Goal: Navigation & Orientation: Find specific page/section

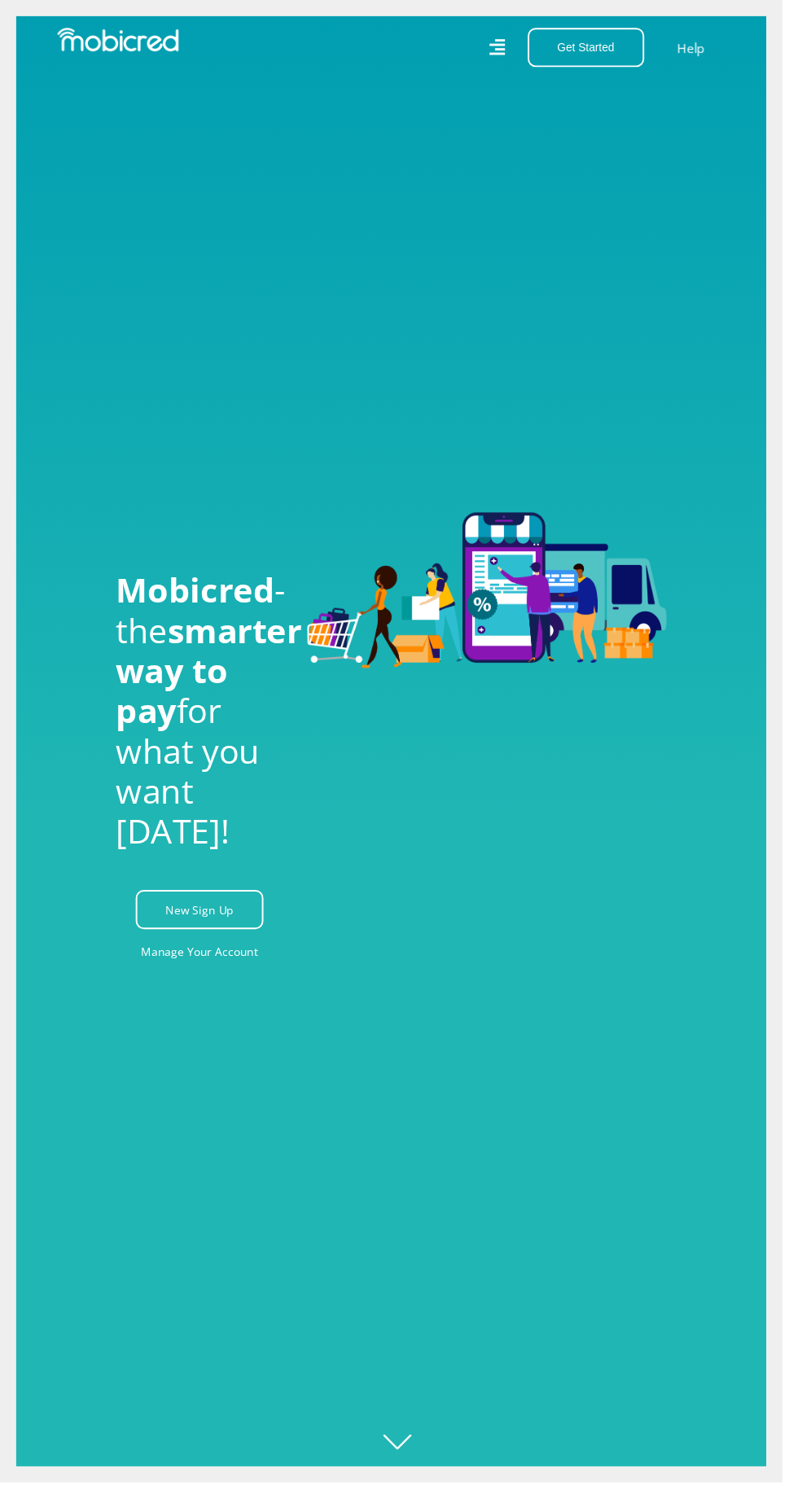
scroll to position [0, 733]
click at [516, 48] on icon at bounding box center [506, 48] width 16 height 22
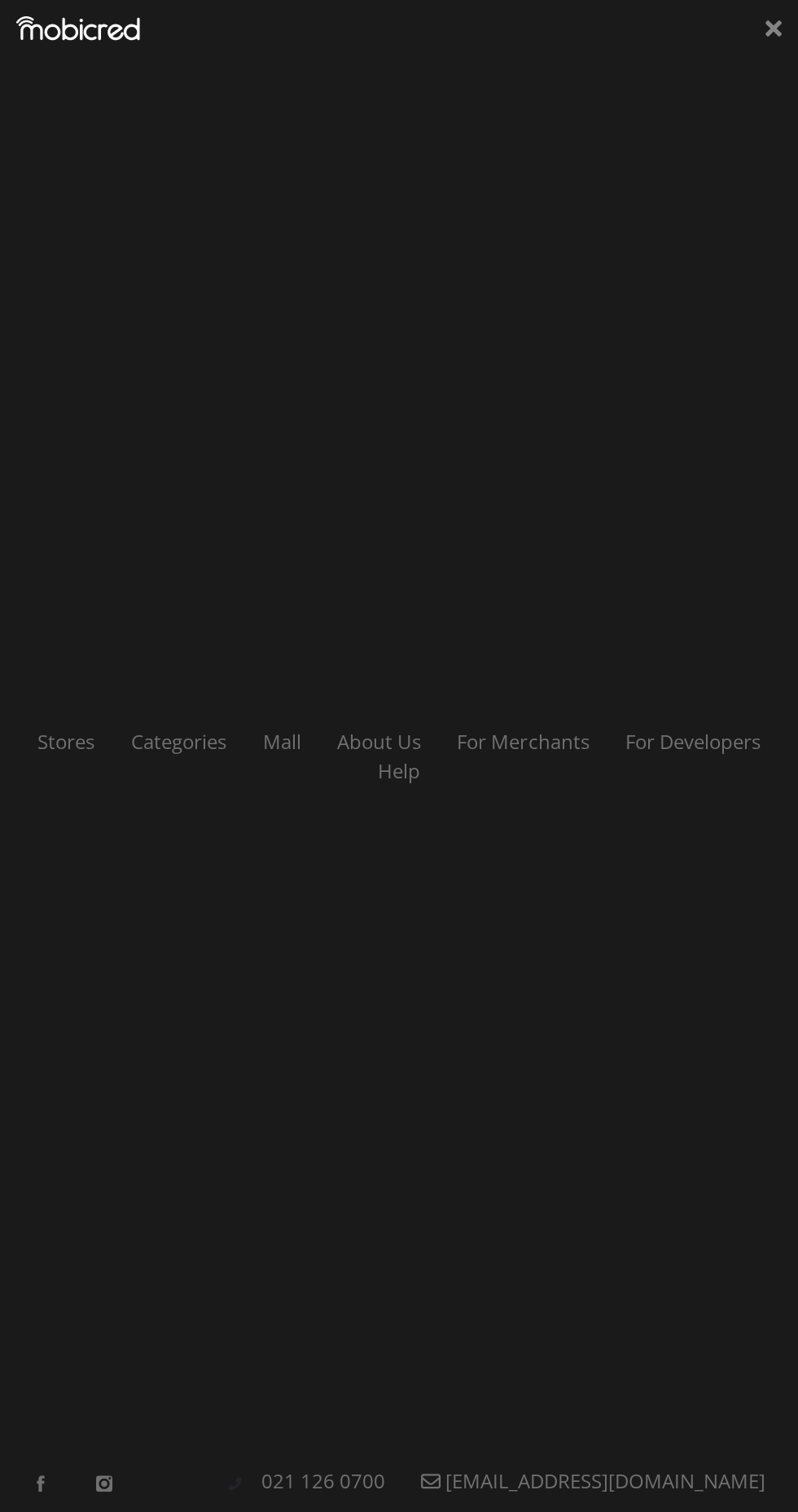
scroll to position [0, 1905]
click at [71, 749] on link "Stores" at bounding box center [67, 741] width 94 height 27
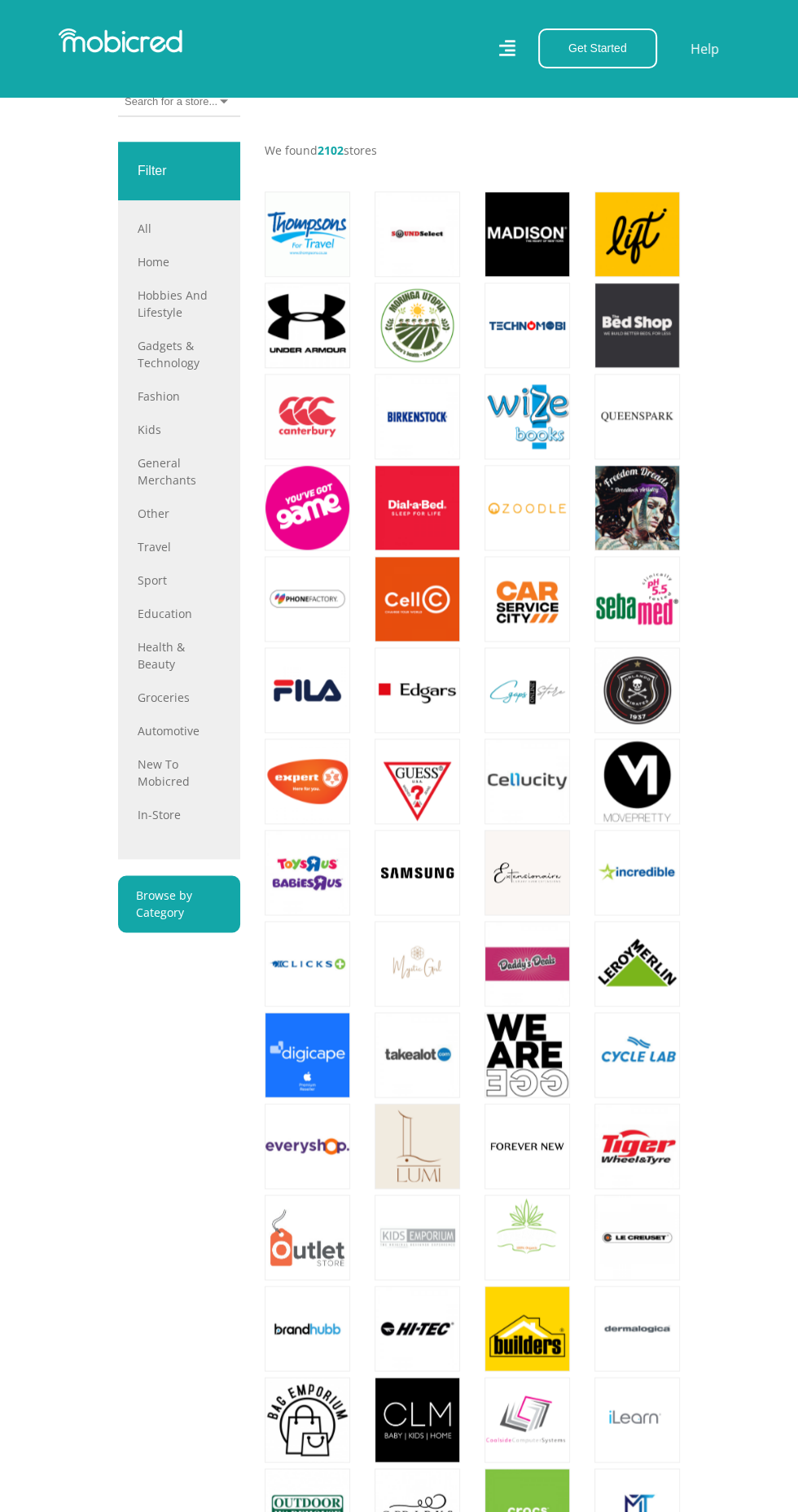
scroll to position [977, 0]
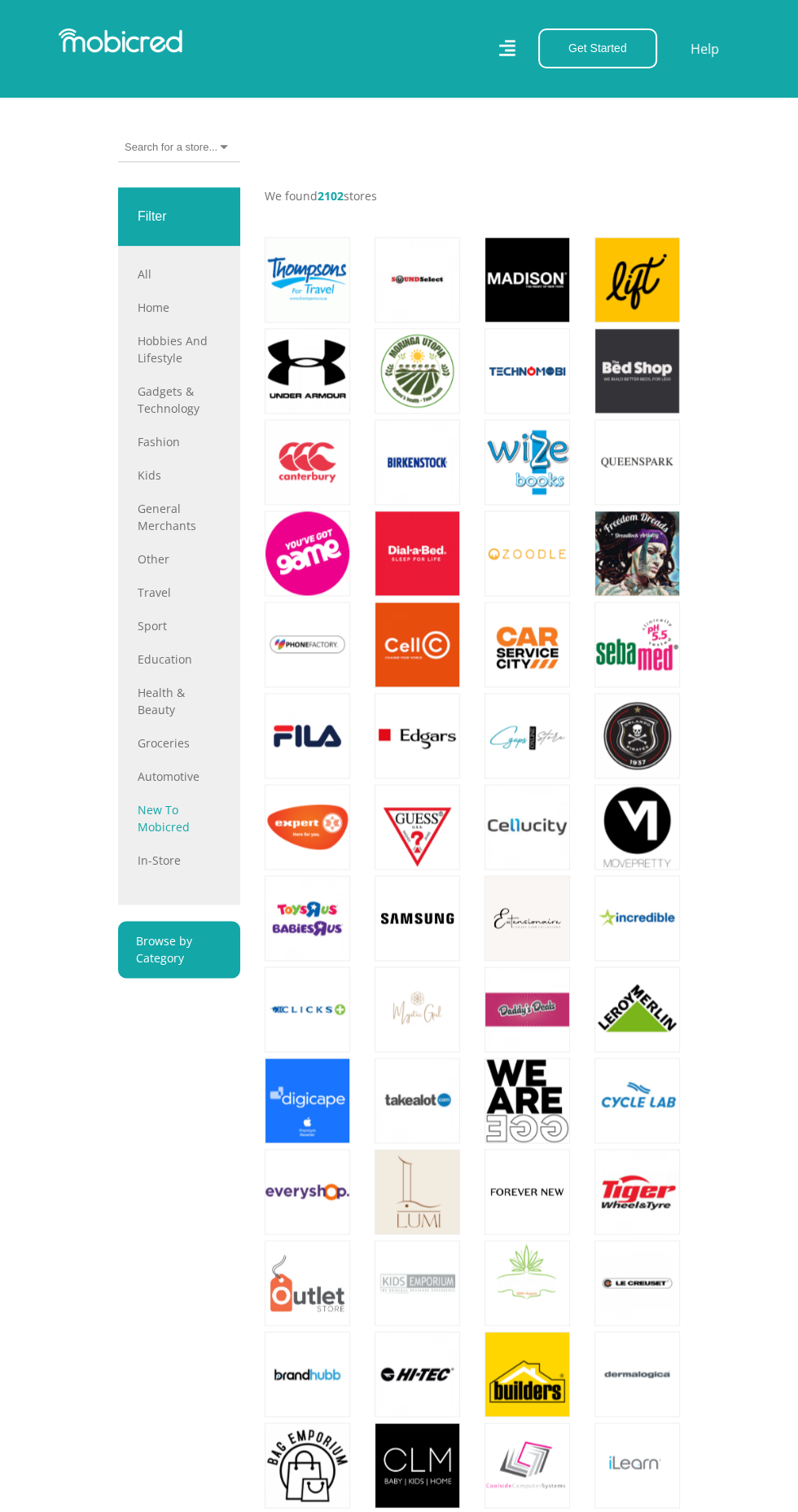
click at [168, 835] on link "New to Mobicred" at bounding box center [179, 818] width 83 height 34
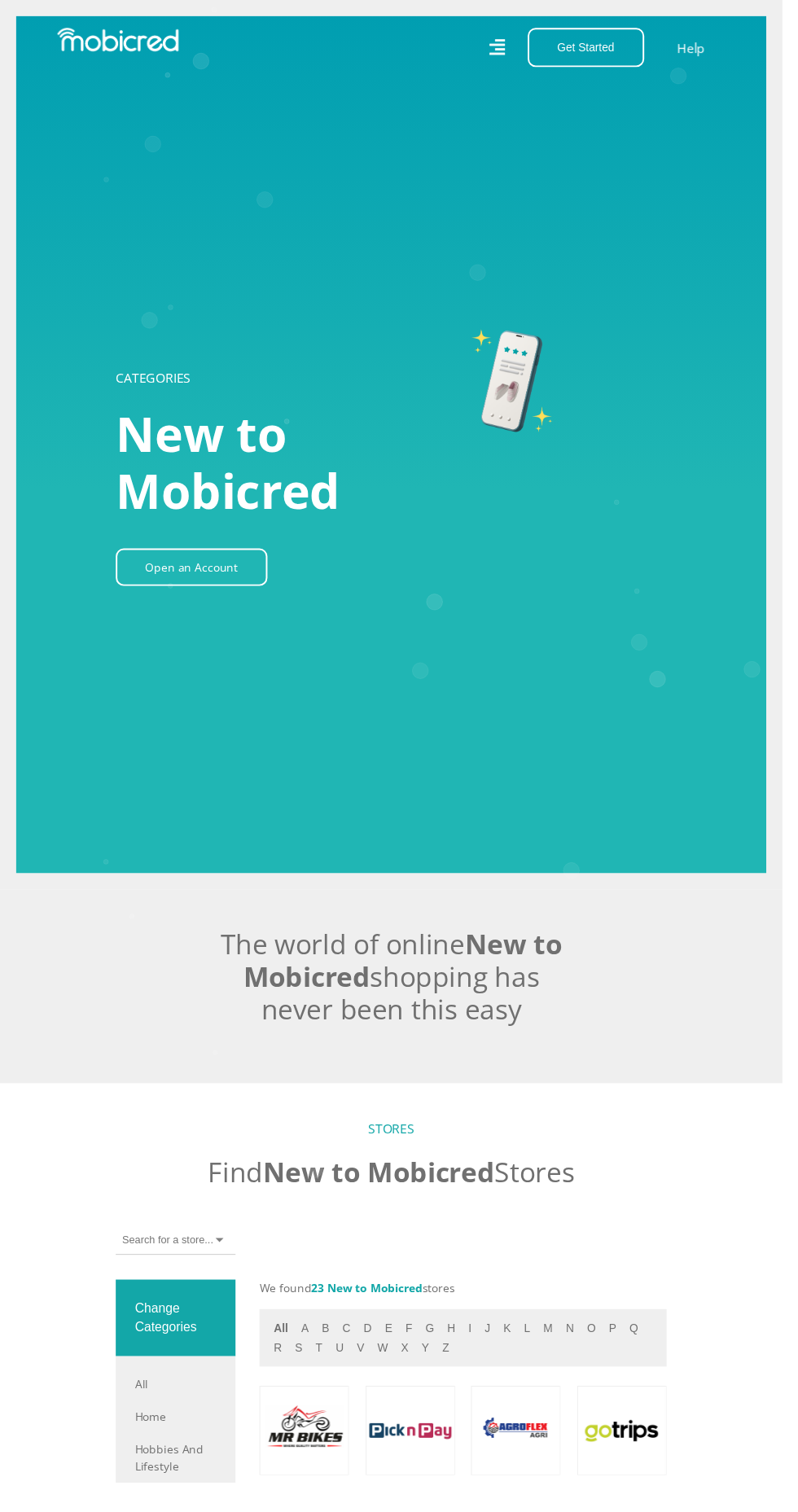
click at [516, 55] on icon at bounding box center [506, 48] width 16 height 16
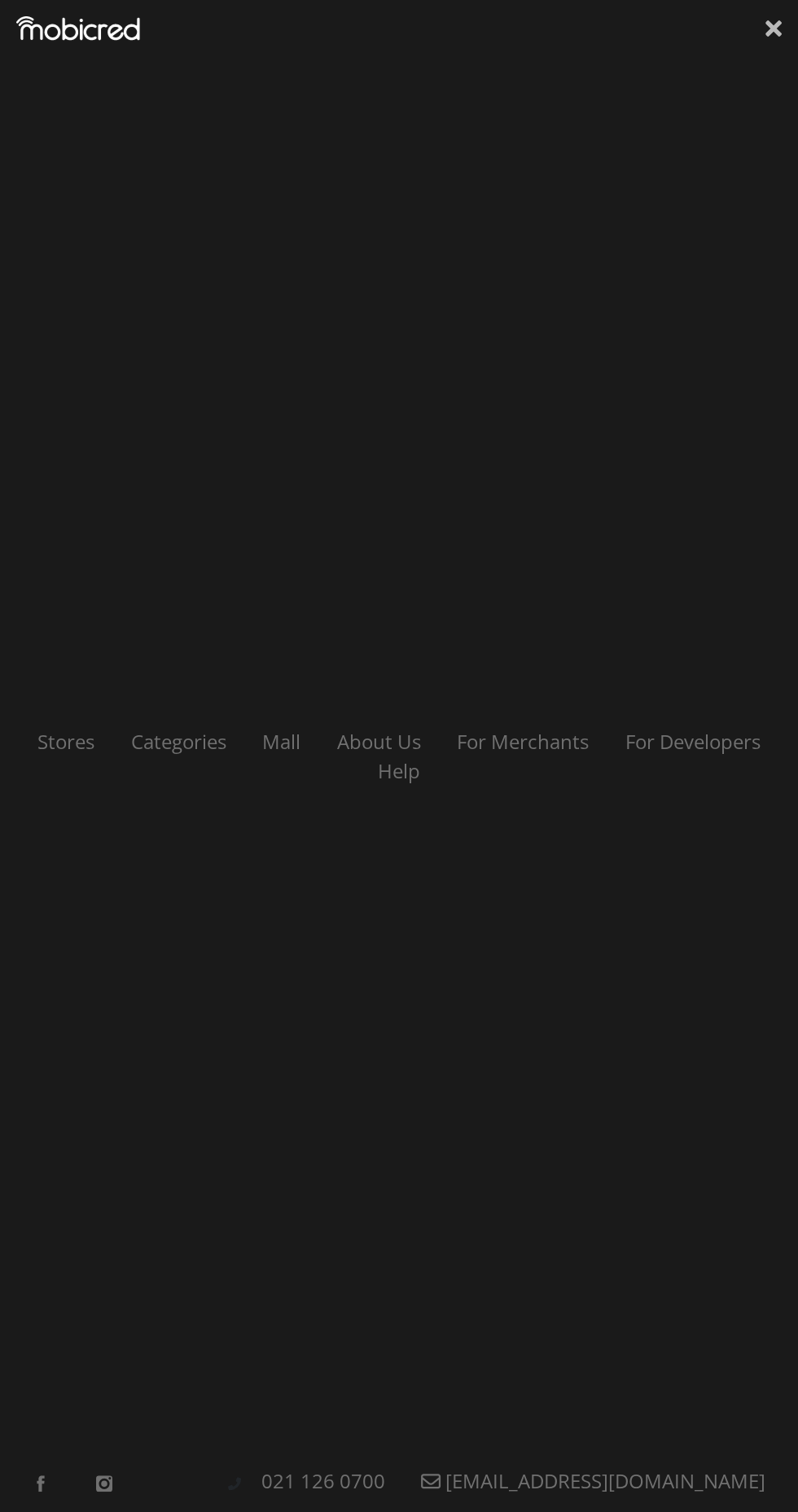
click at [767, 28] on icon at bounding box center [773, 28] width 16 height 24
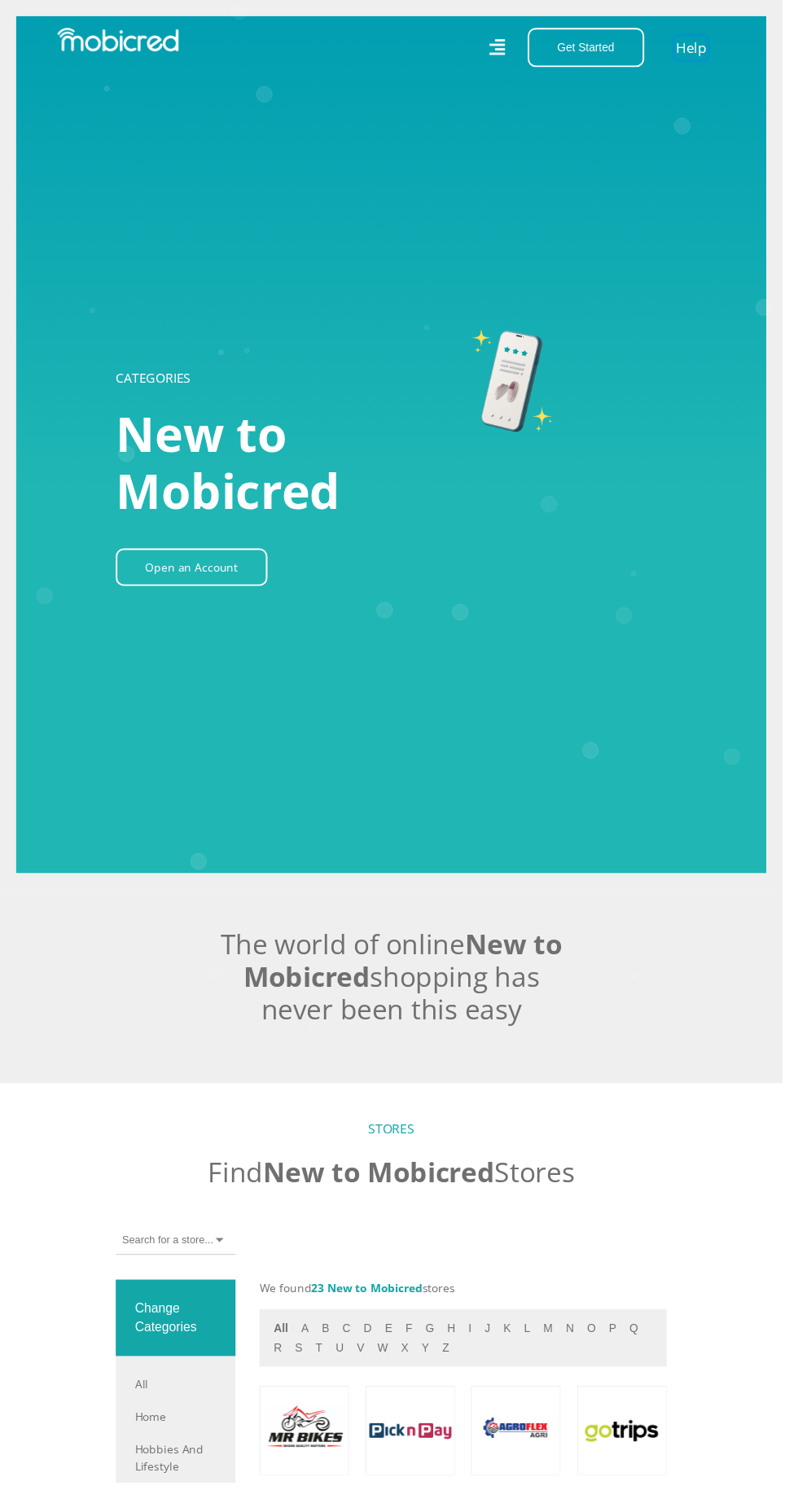
click at [714, 51] on link "Help" at bounding box center [705, 48] width 34 height 23
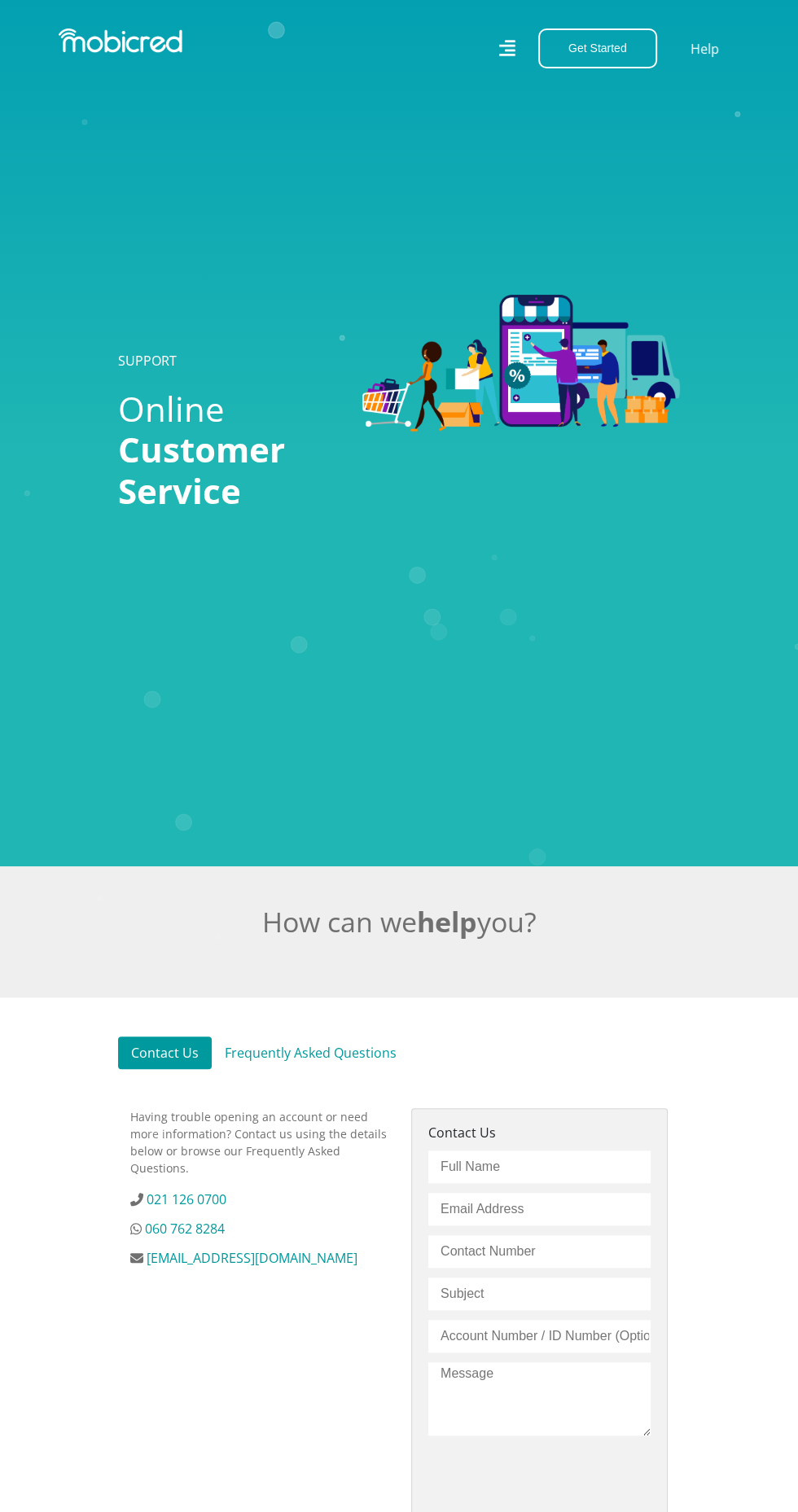
scroll to position [40, 0]
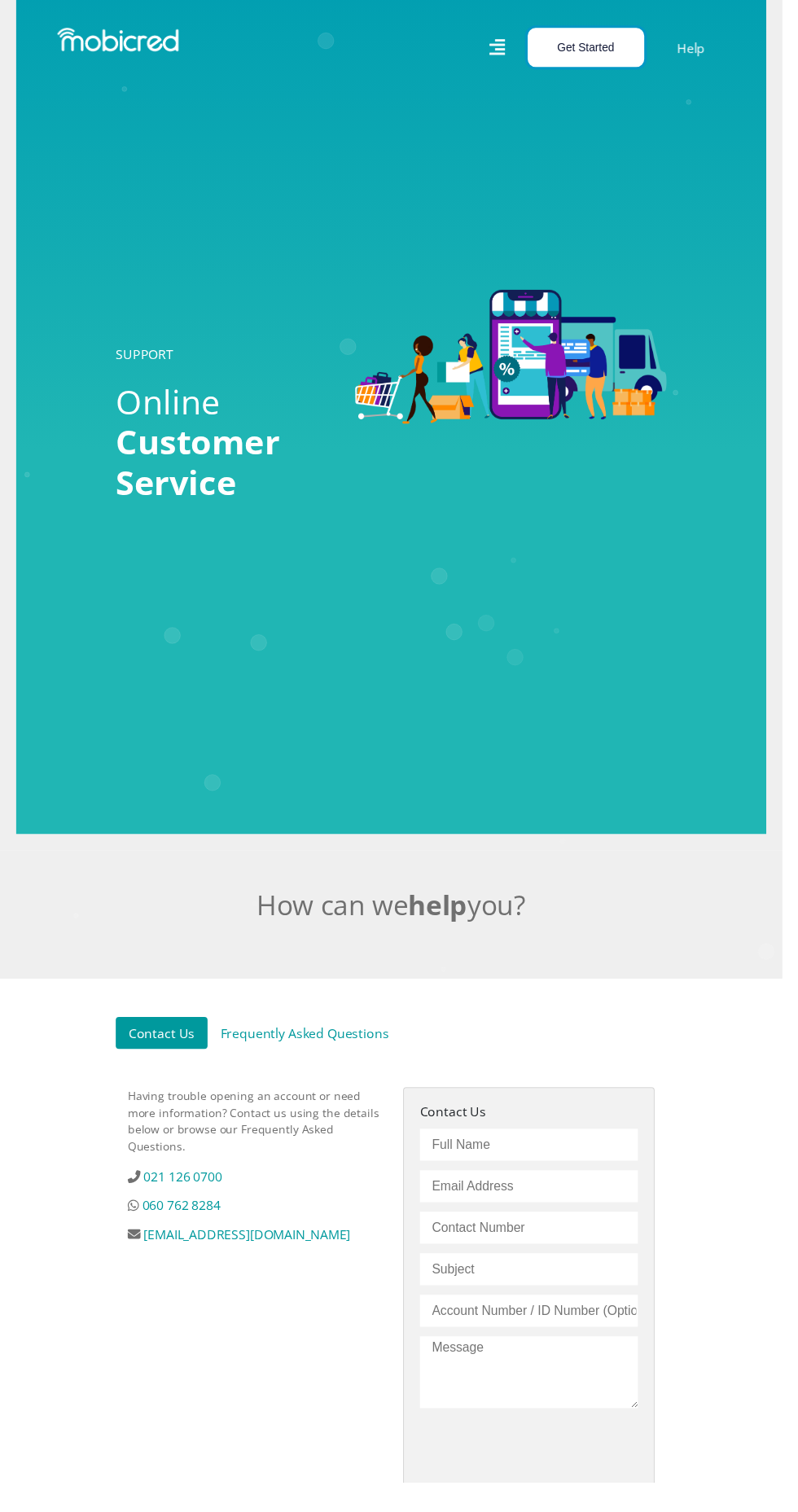
click at [640, 51] on button "Get Started" at bounding box center [597, 48] width 119 height 40
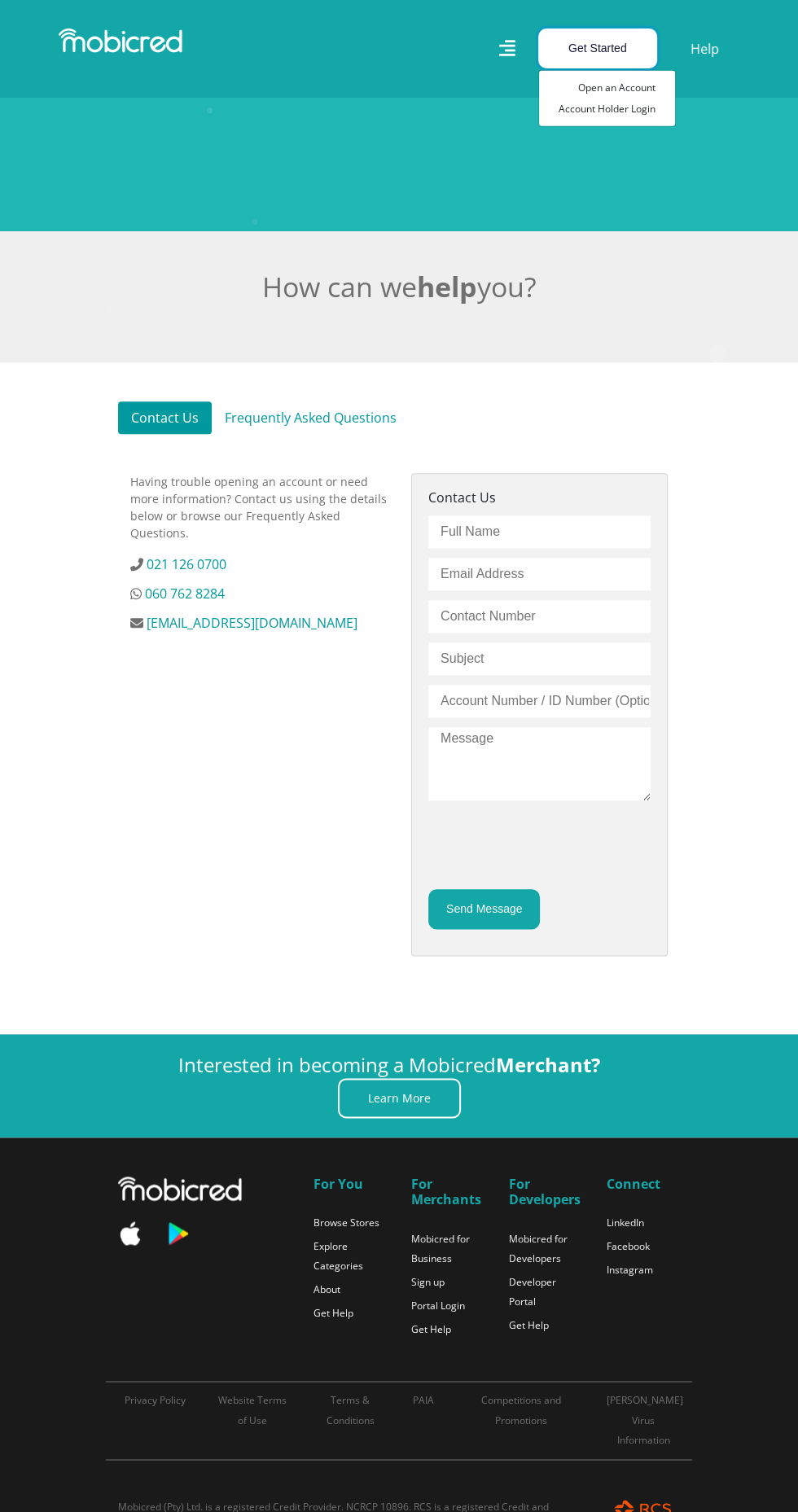
scroll to position [681, 0]
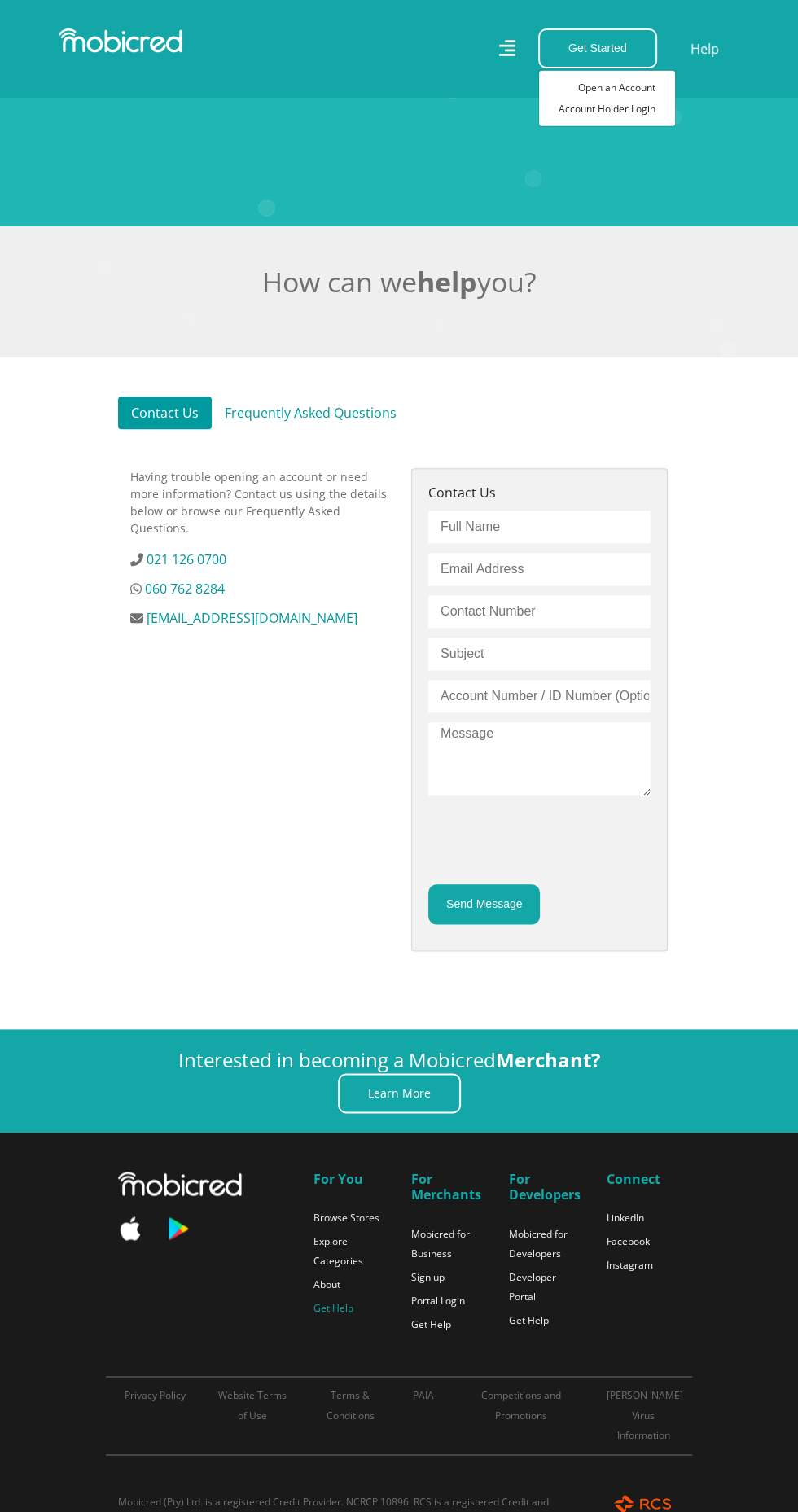
click at [338, 1315] on link "Get Help" at bounding box center [333, 1308] width 40 height 14
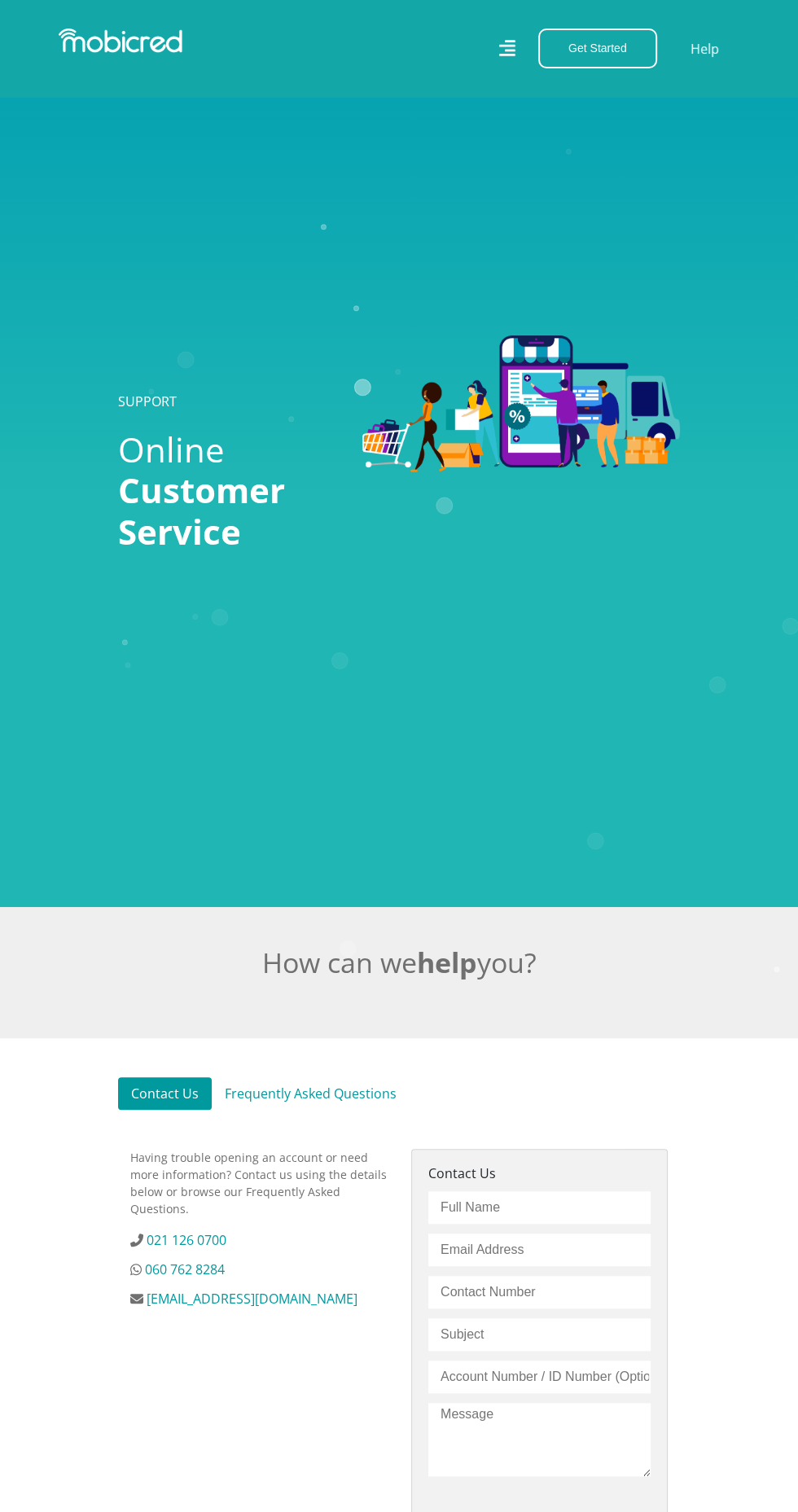
scroll to position [758, 0]
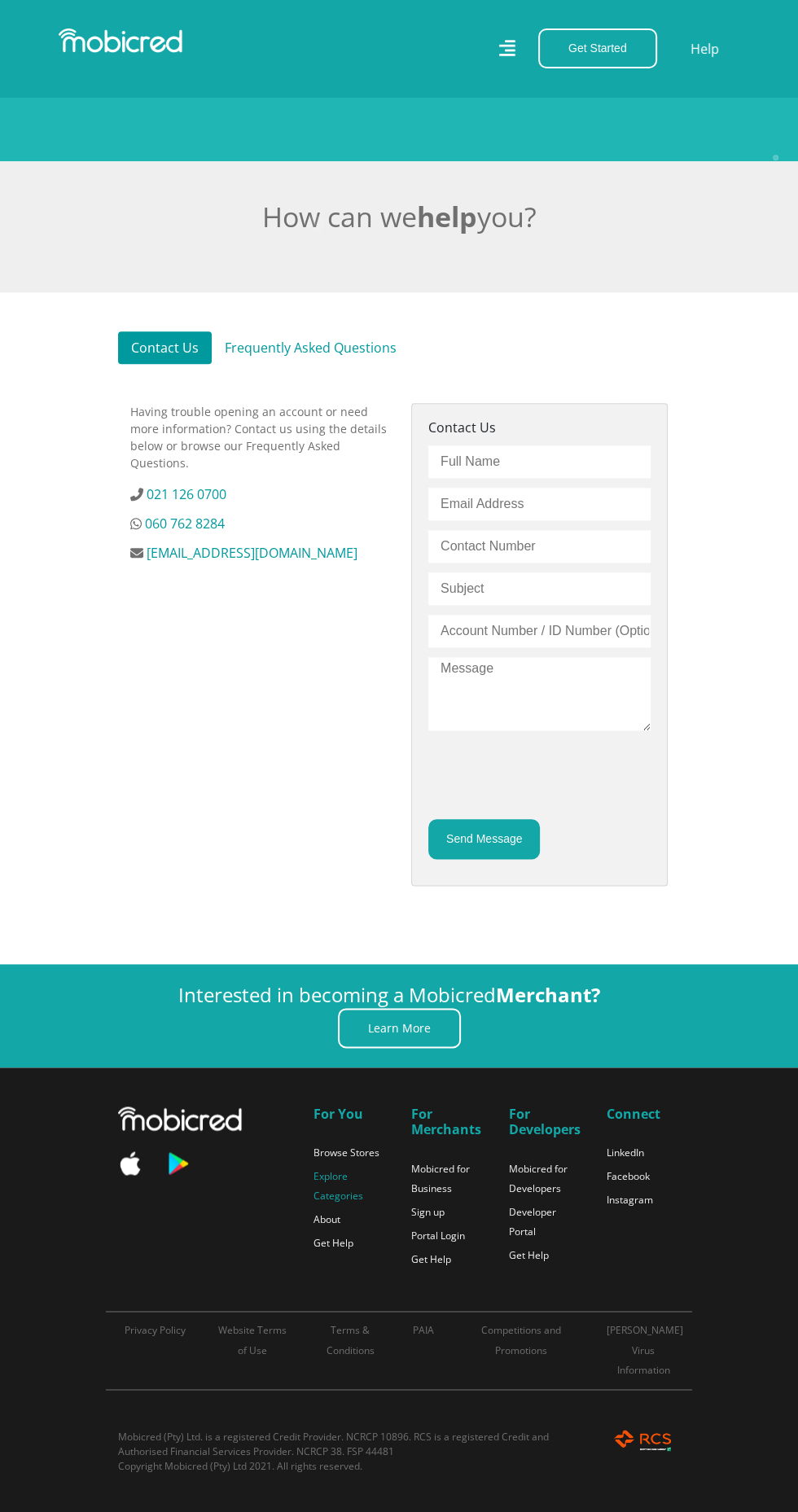
click at [343, 1203] on link "Explore Categories" at bounding box center [338, 1186] width 50 height 34
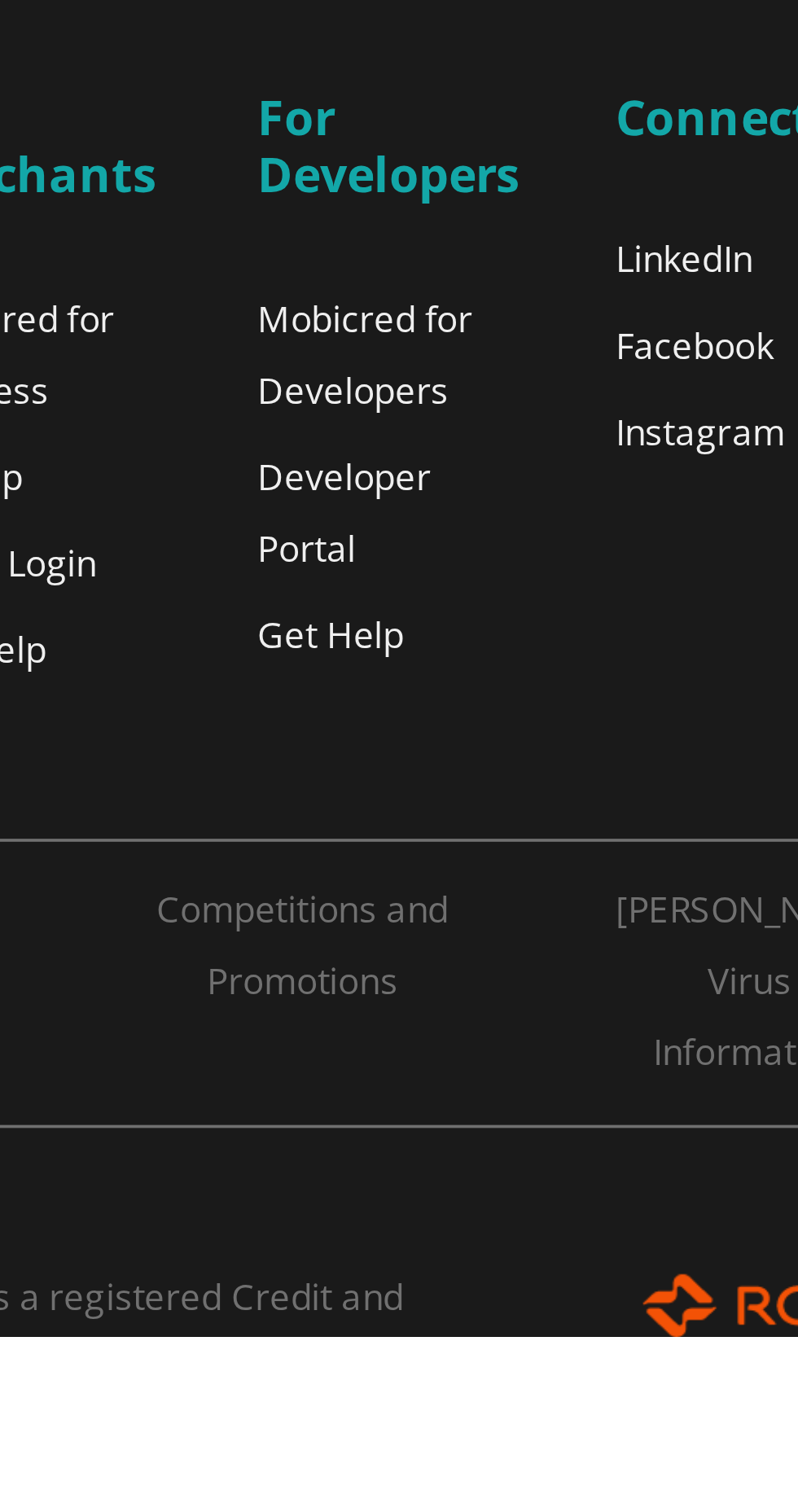
scroll to position [681, 0]
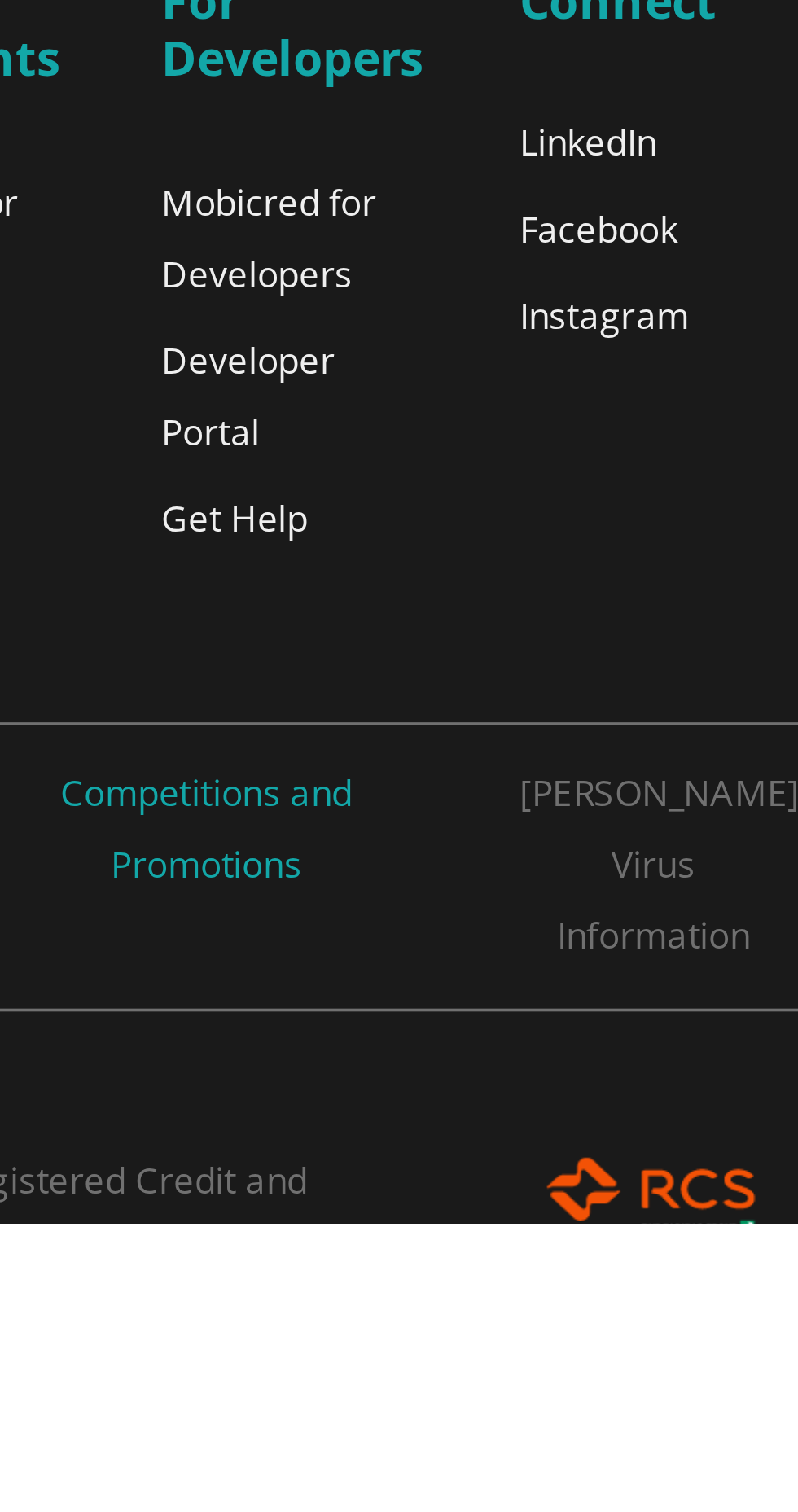
click at [544, 1420] on link "Competitions and Promotions" at bounding box center [520, 1404] width 80 height 34
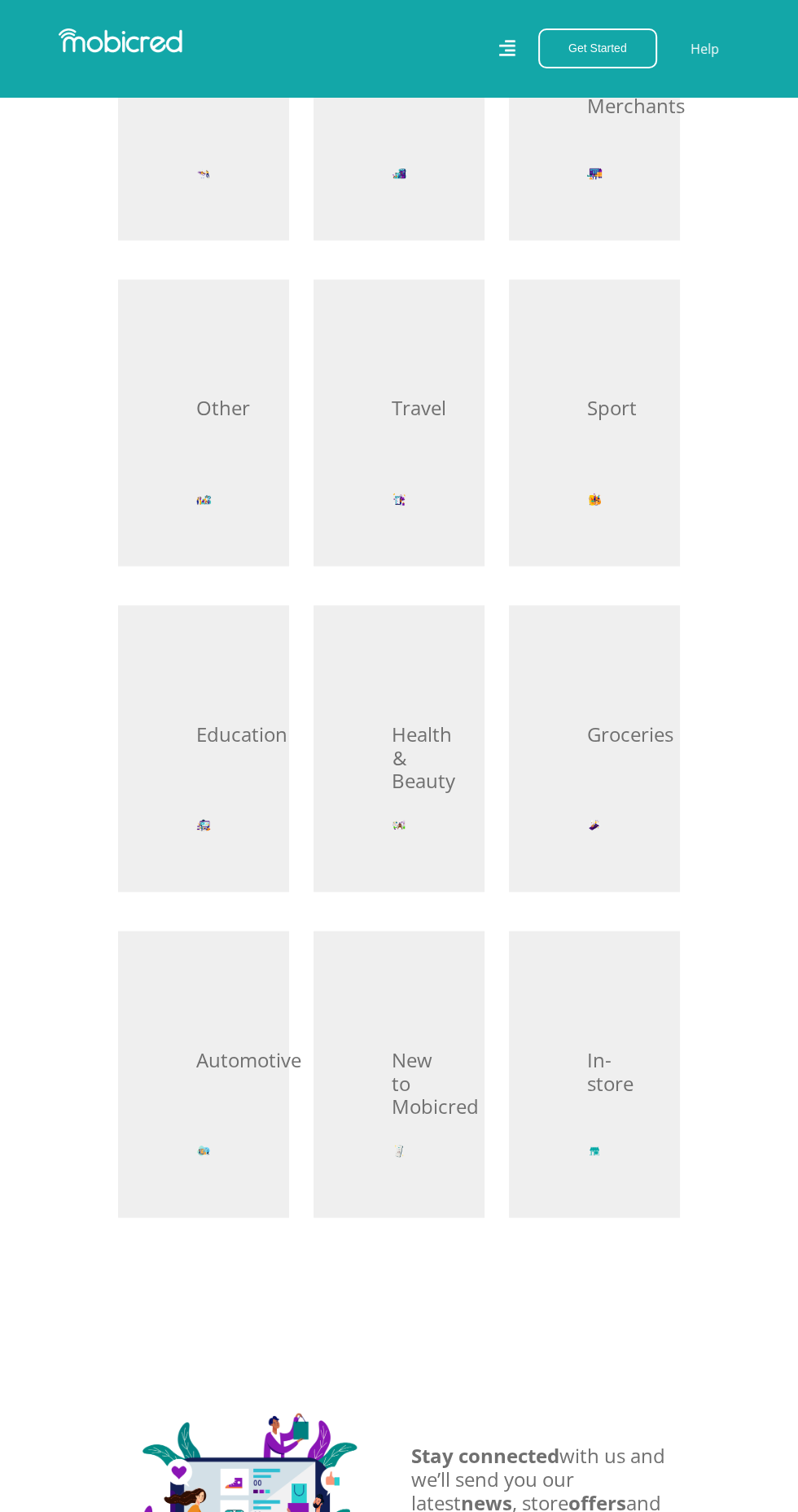
scroll to position [1445, 0]
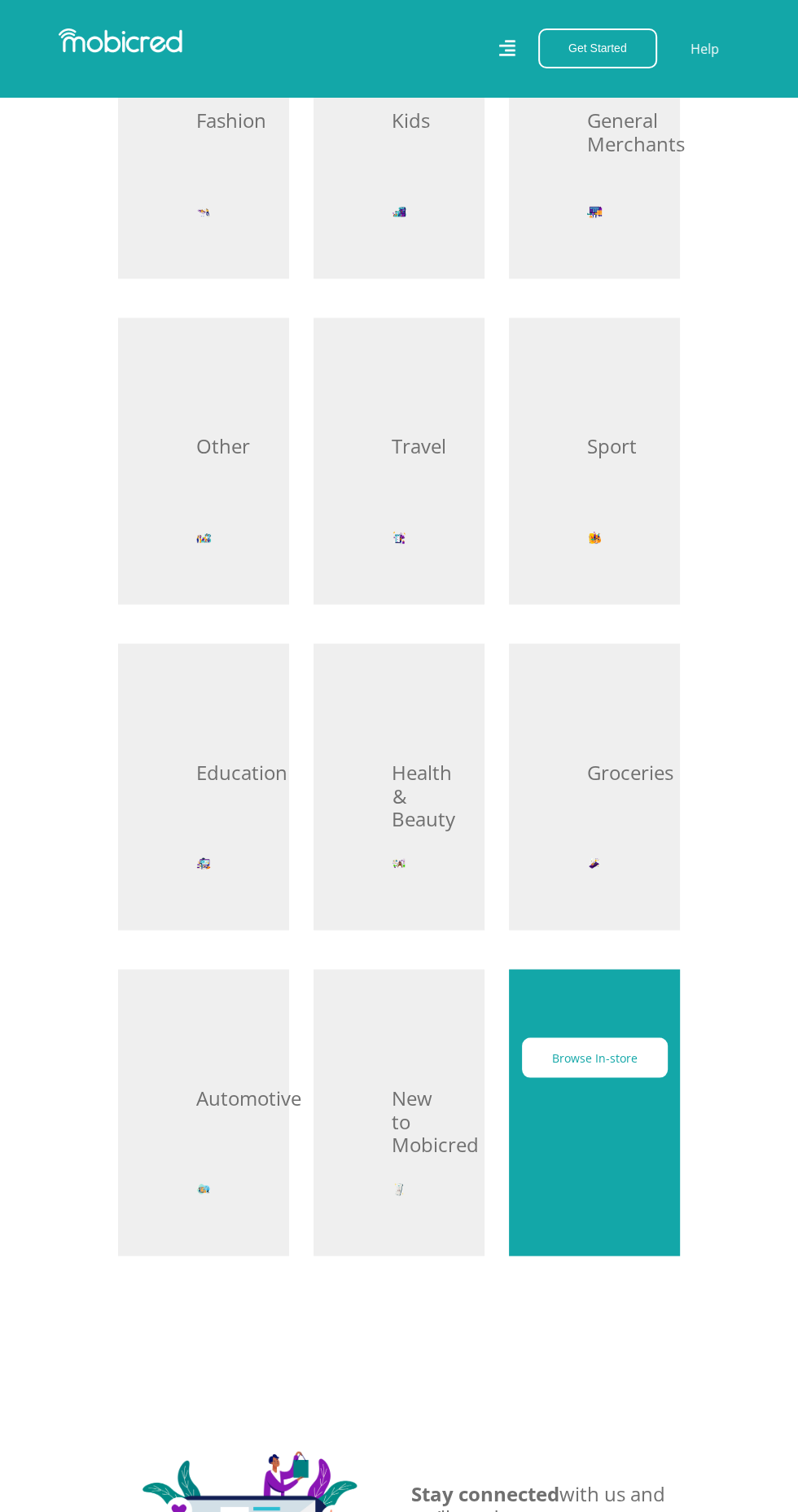
click at [597, 1166] on div "Browse In-store" at bounding box center [595, 1112] width 171 height 287
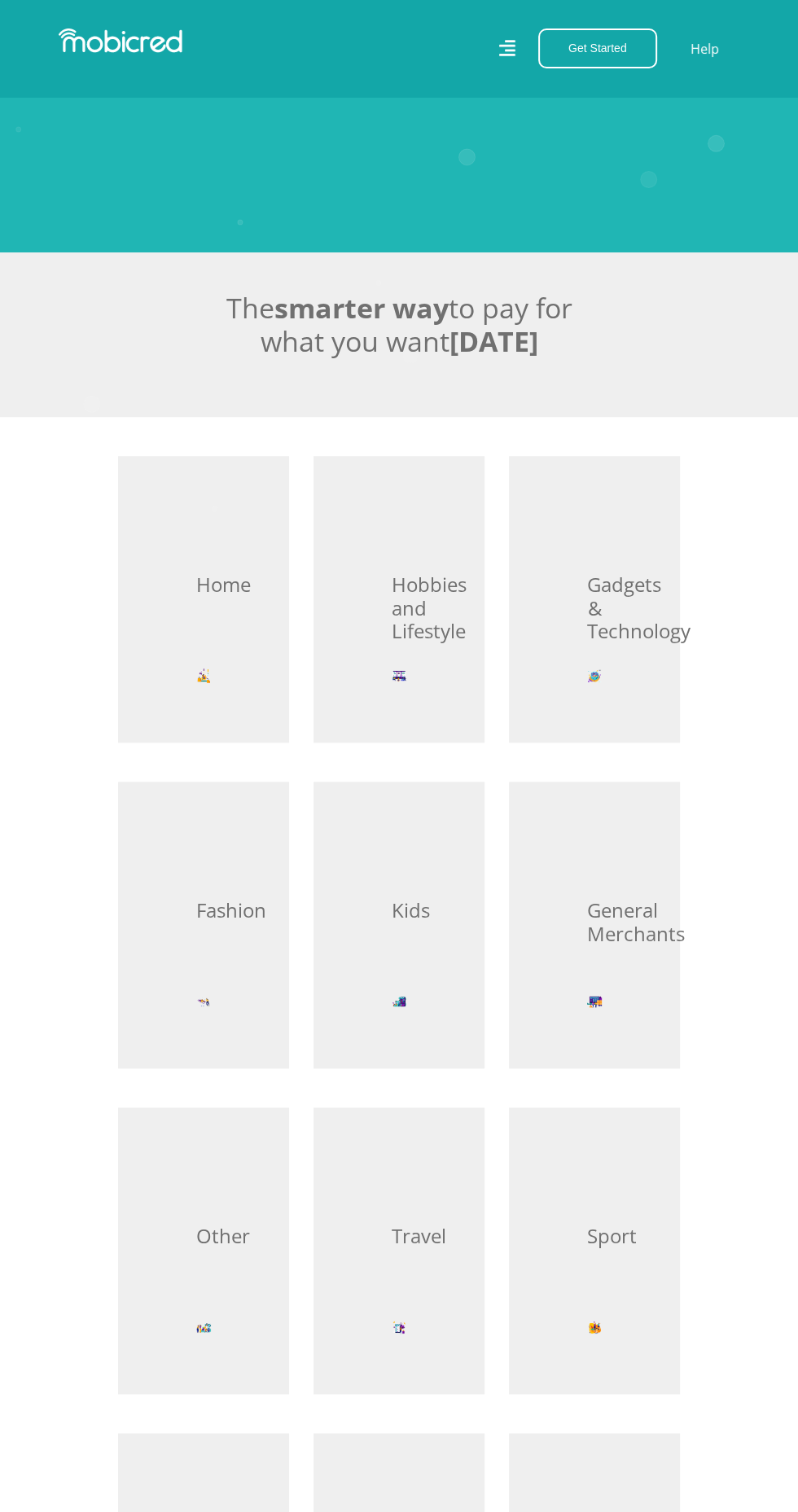
scroll to position [651, 0]
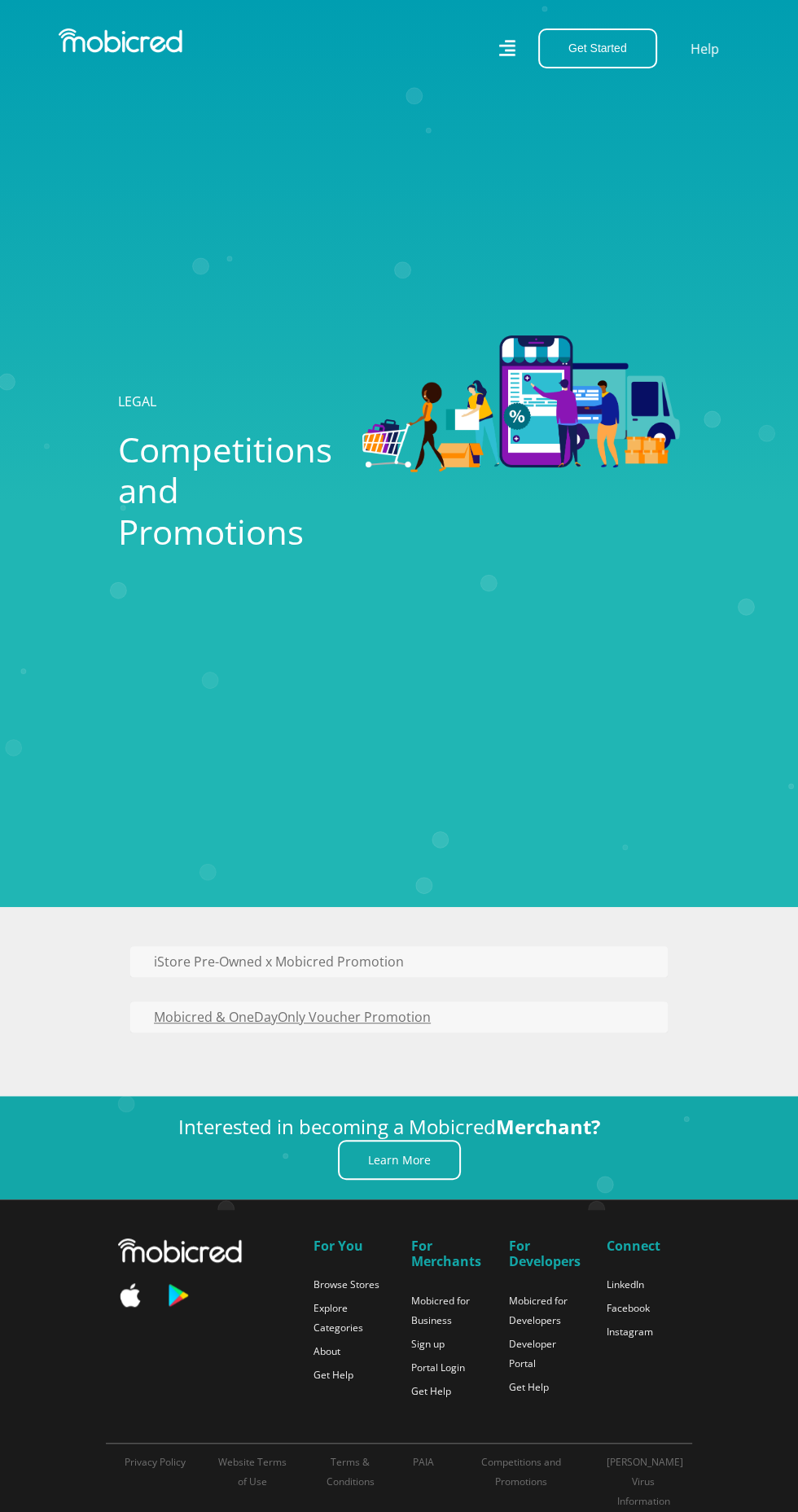
click at [434, 1032] on button "Mobicred & OneDayOnly Voucher Promotion" at bounding box center [286, 1016] width 311 height 31
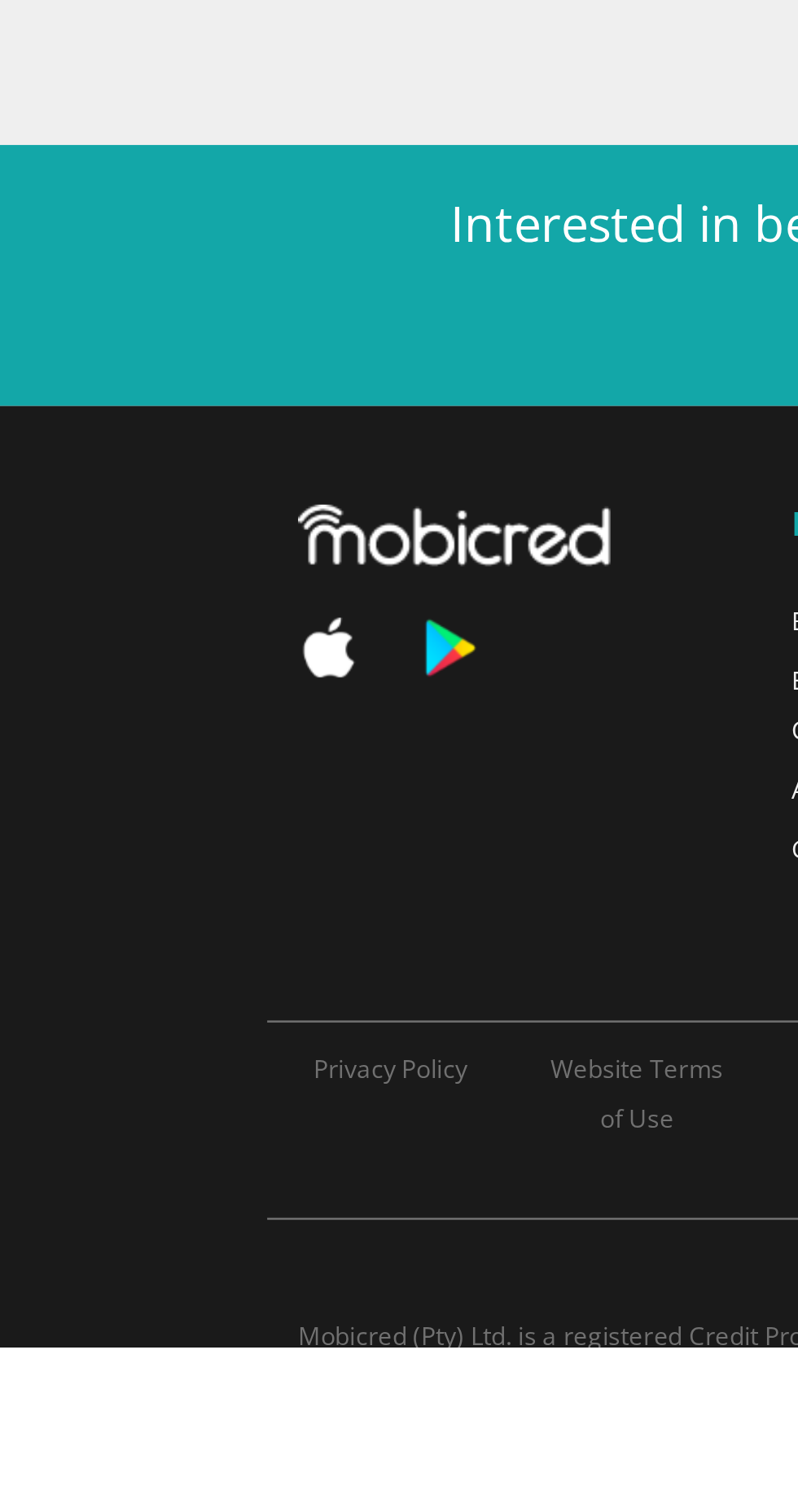
scroll to position [750, 0]
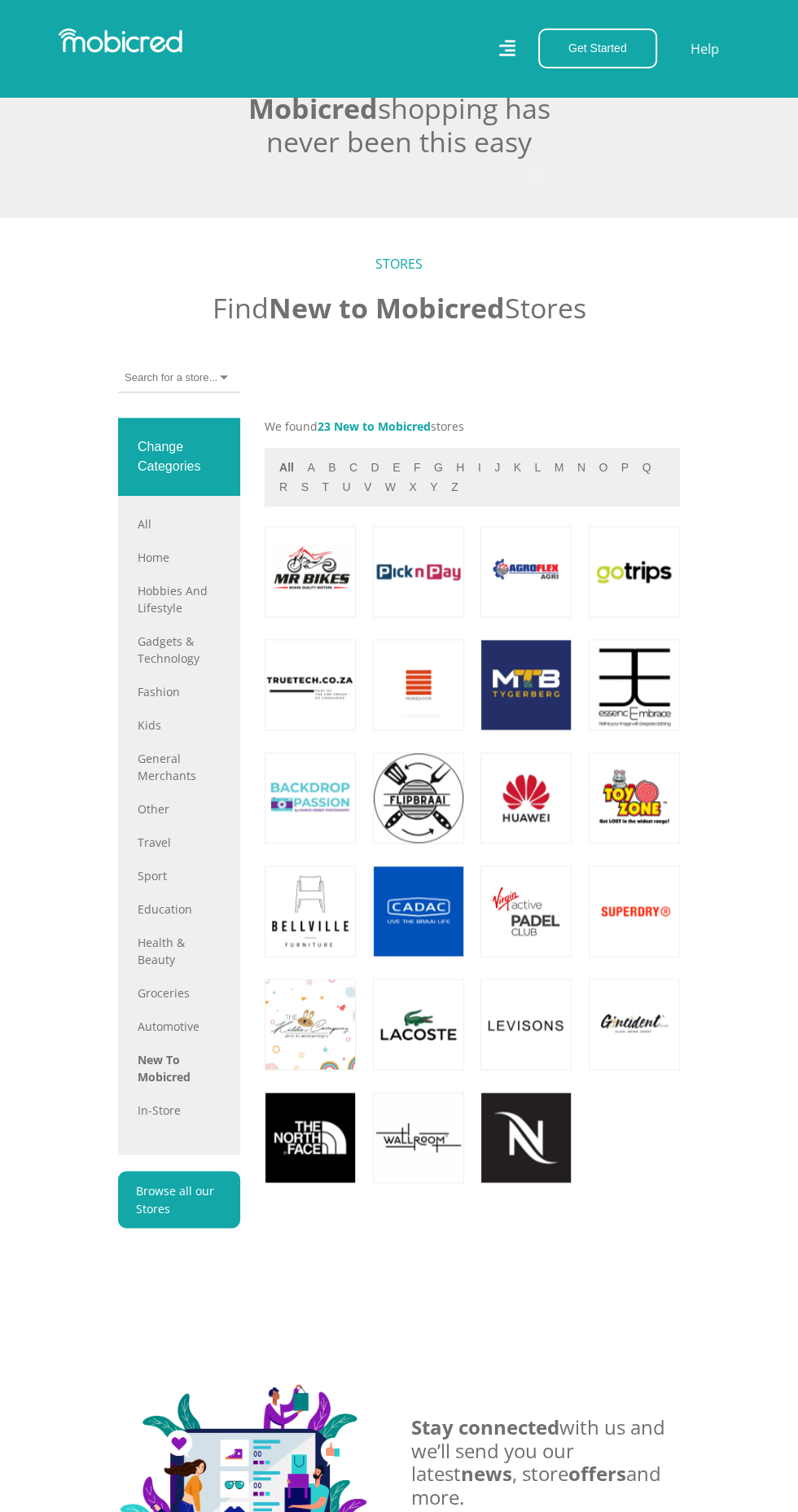
scroll to position [937, 0]
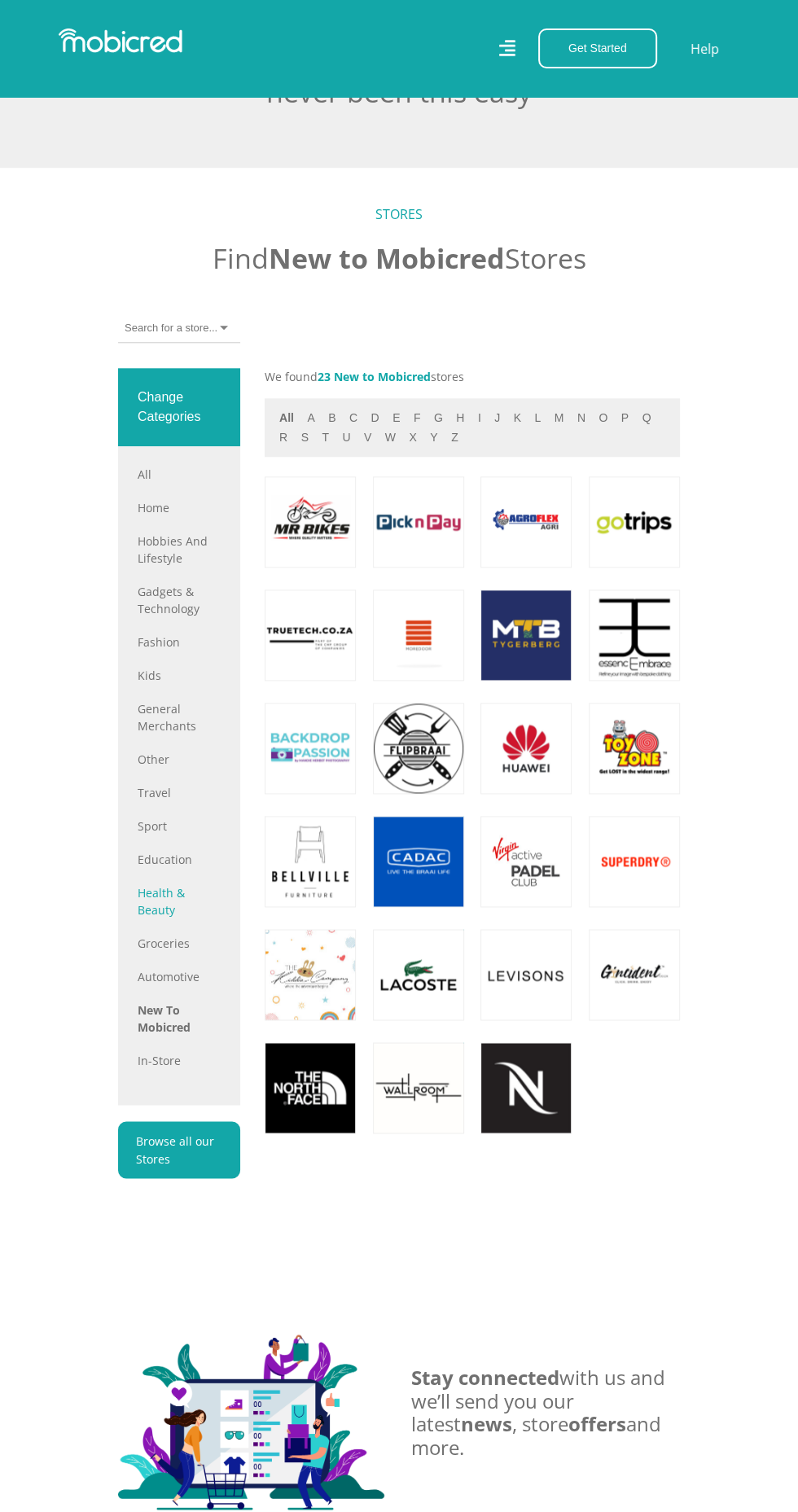
click at [176, 919] on link "Health & Beauty" at bounding box center [179, 901] width 83 height 34
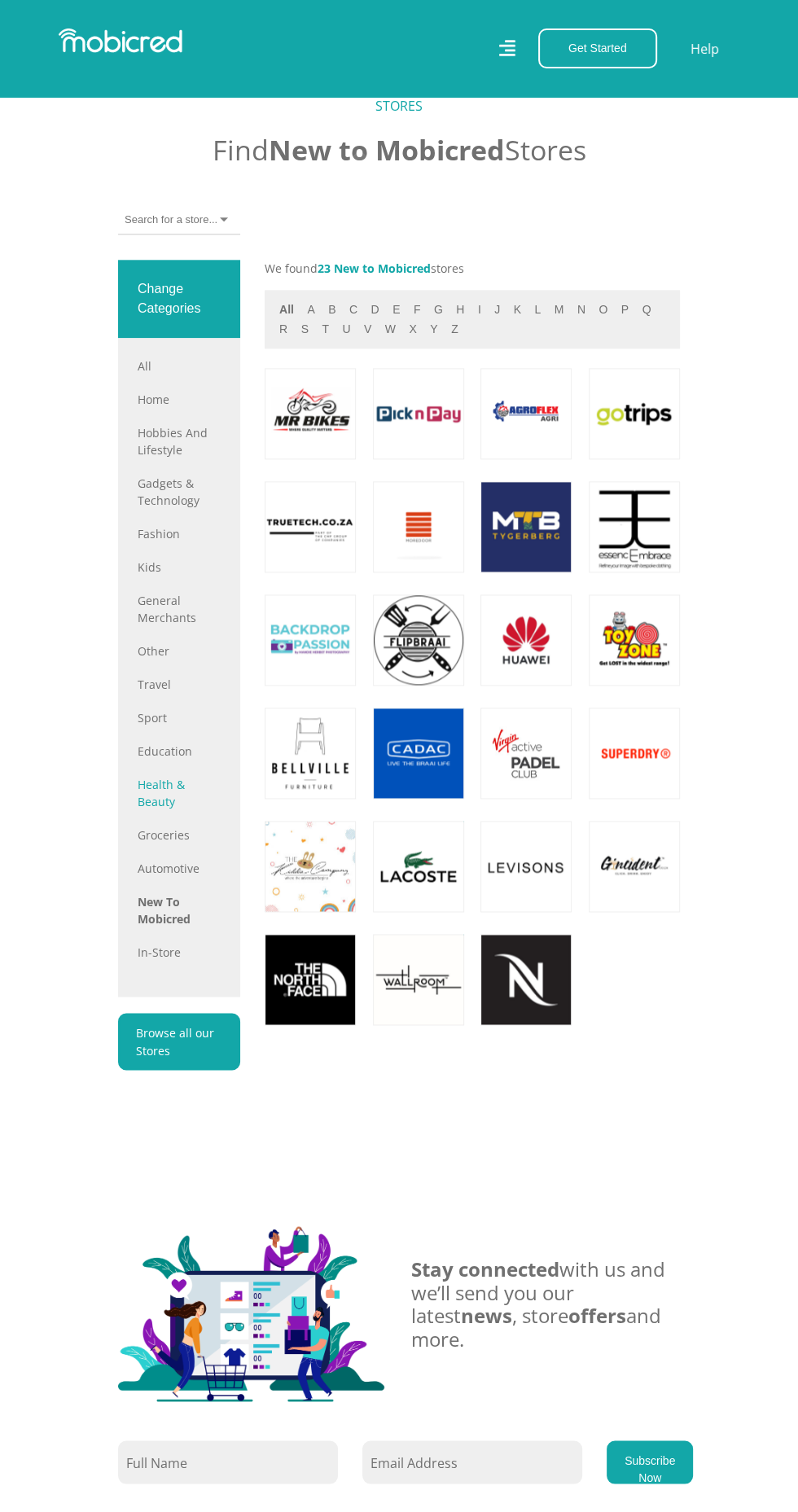
scroll to position [1045, 0]
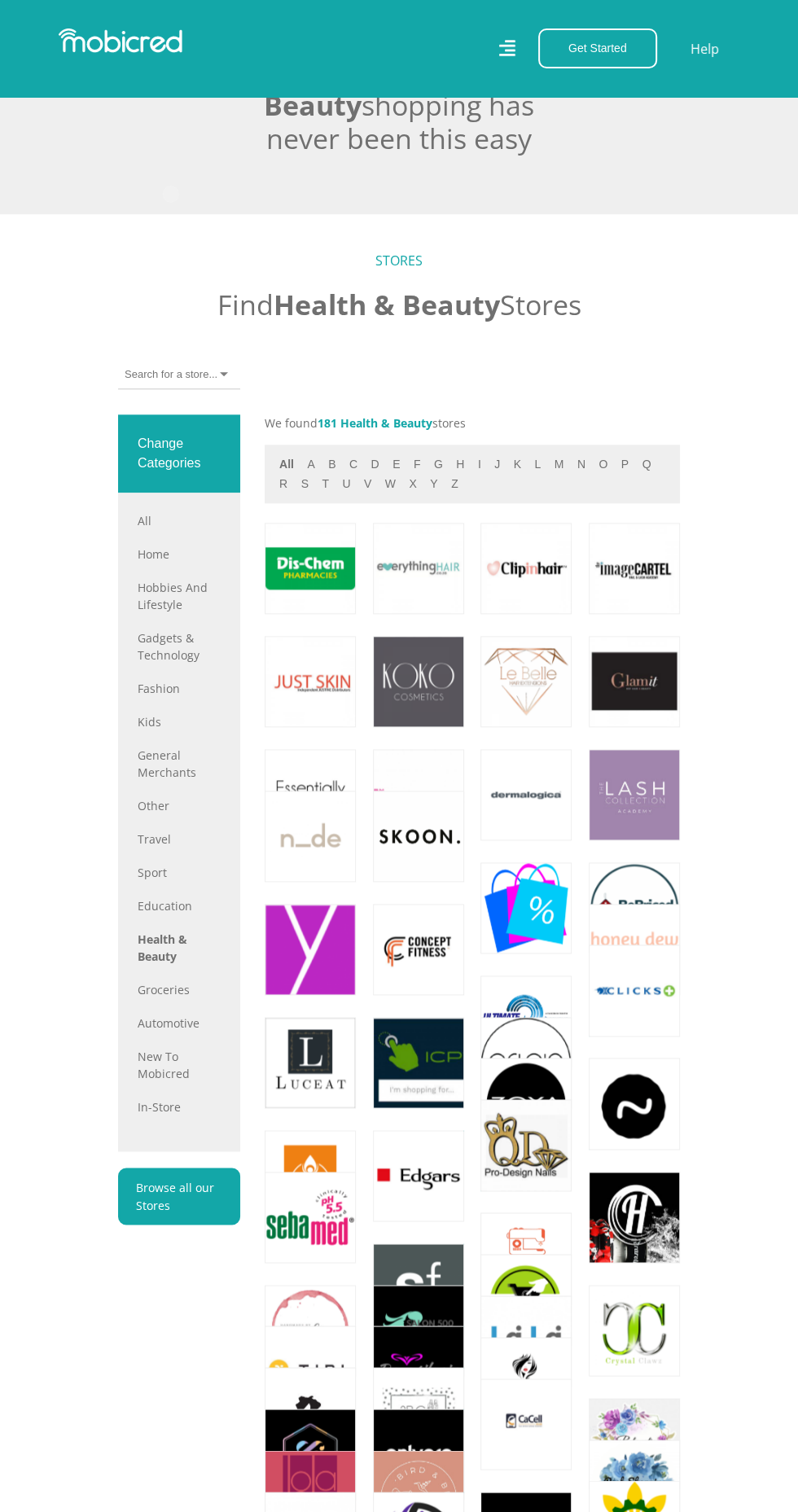
scroll to position [868, 0]
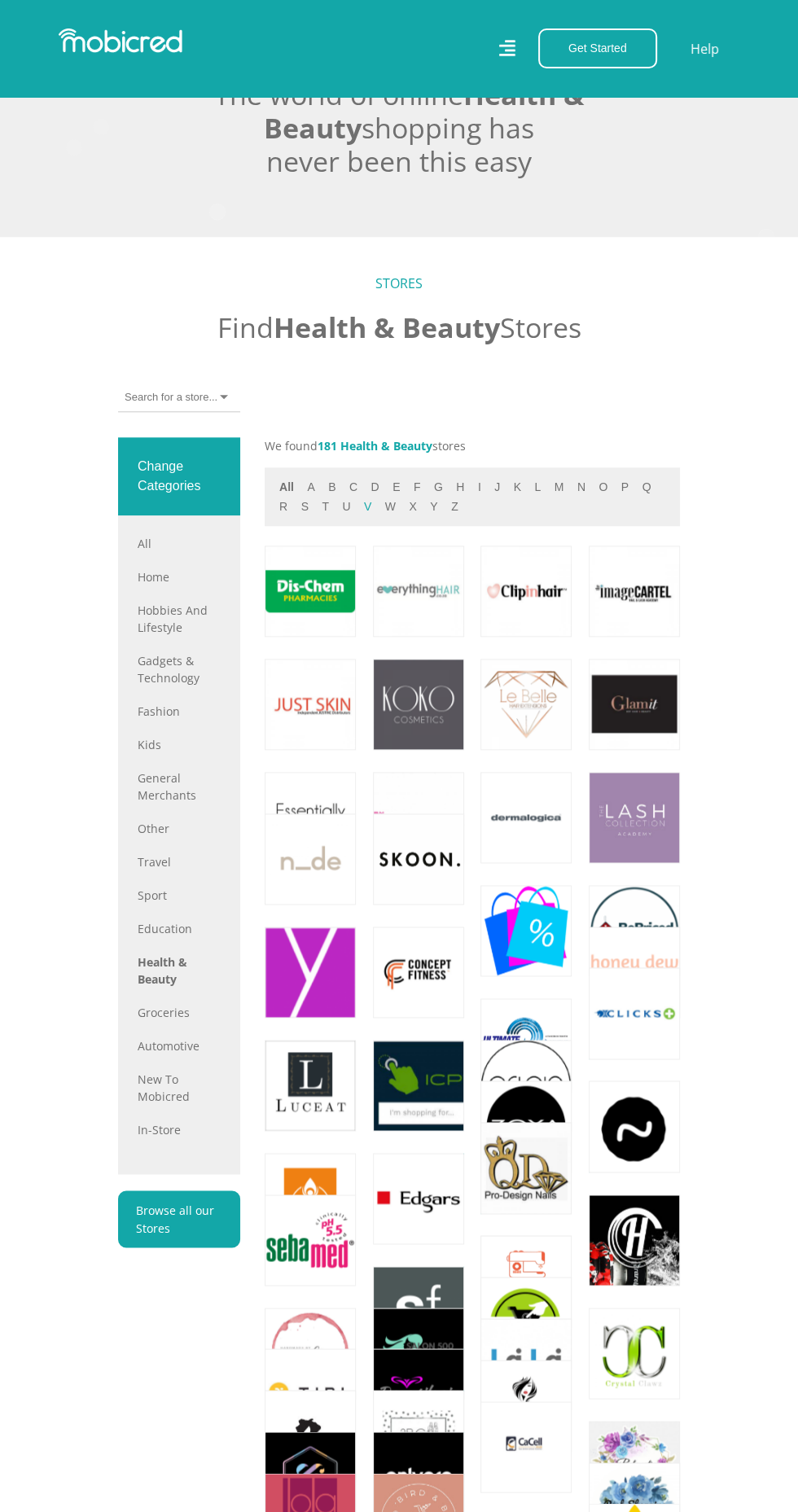
click at [359, 516] on button "v" at bounding box center [368, 507] width 17 height 19
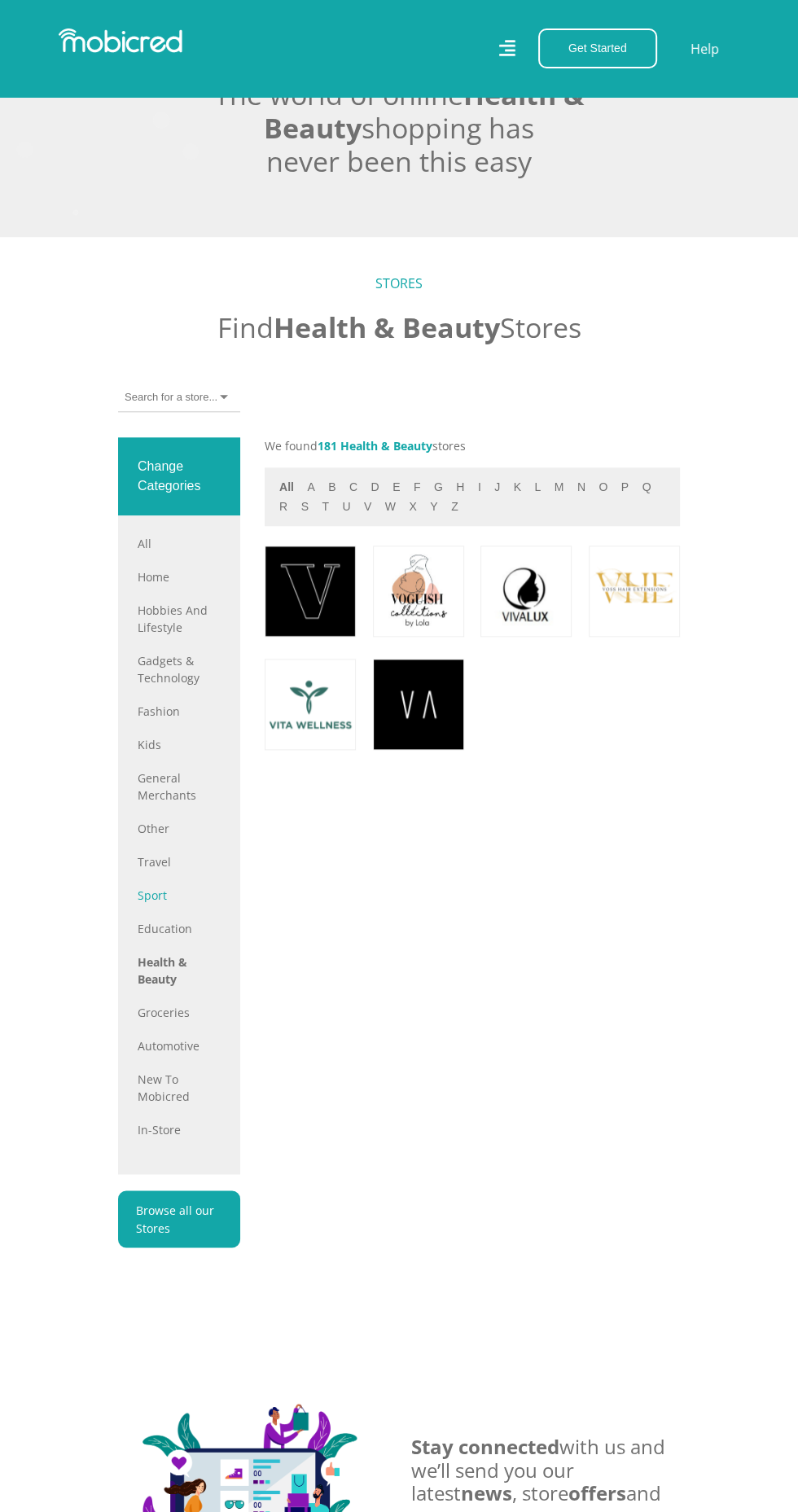
click at [189, 904] on link "Sport" at bounding box center [179, 895] width 83 height 17
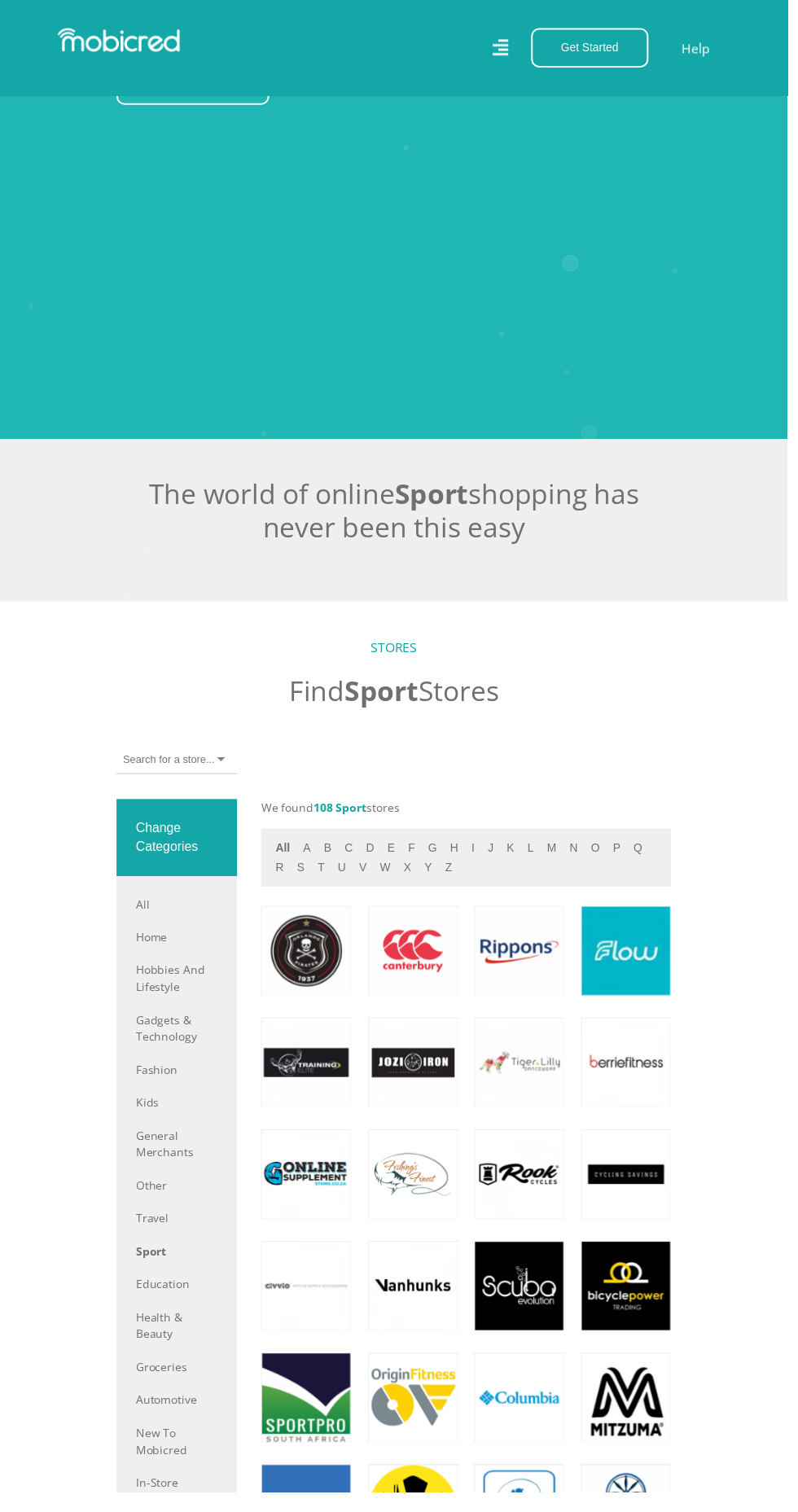
scroll to position [643, 0]
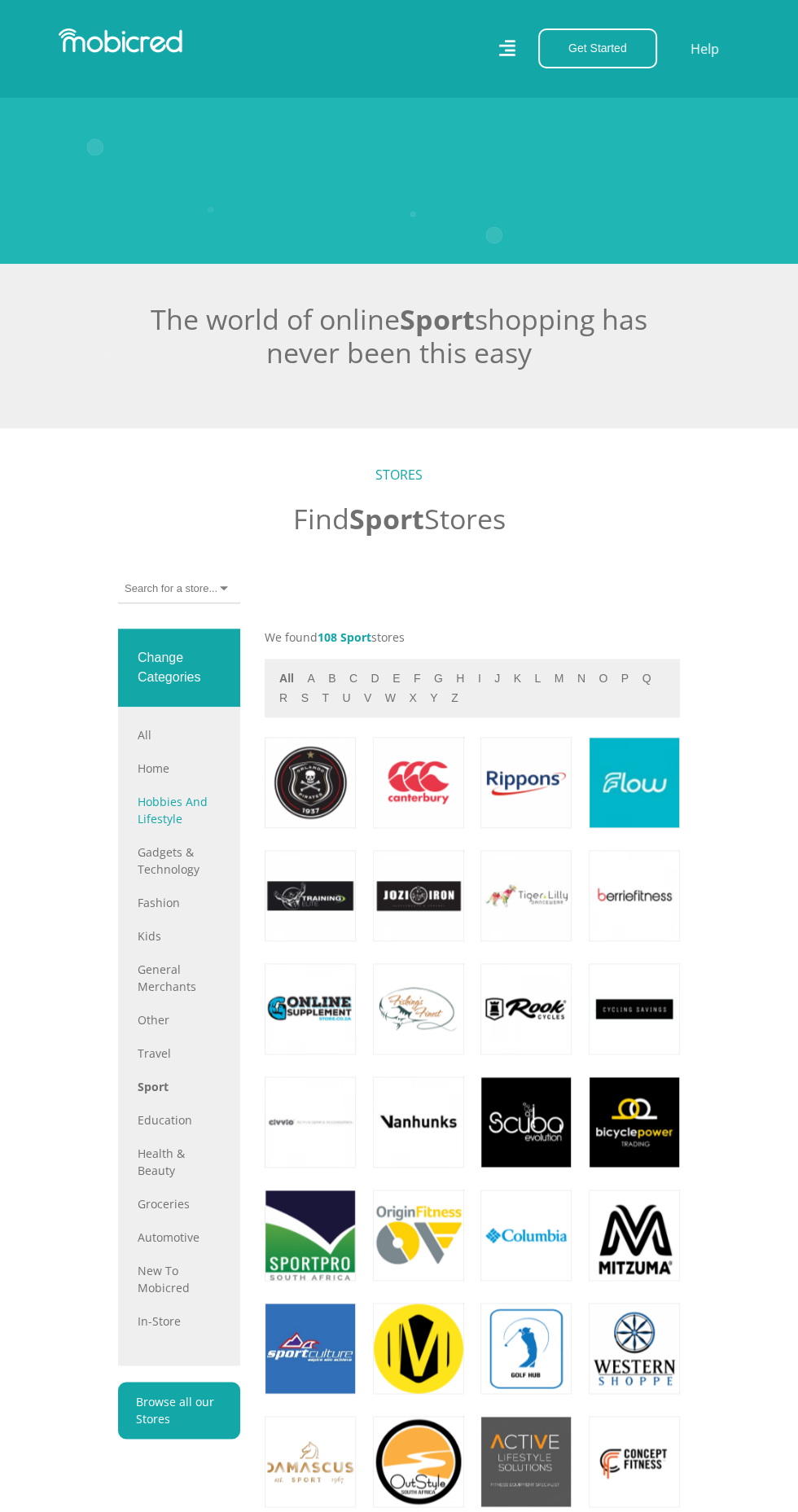
click at [185, 827] on link "Hobbies and Lifestyle" at bounding box center [179, 810] width 83 height 34
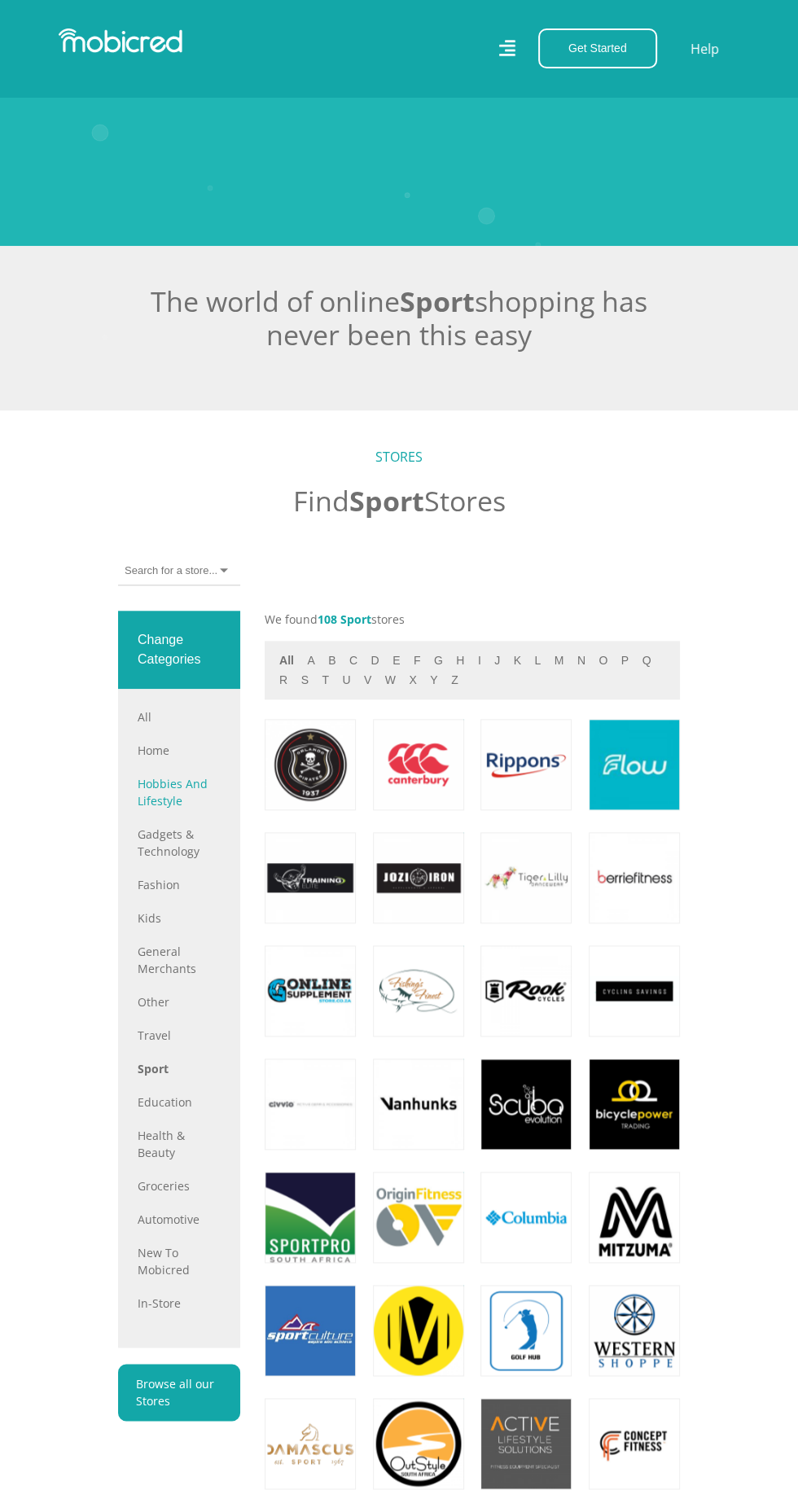
scroll to position [752, 0]
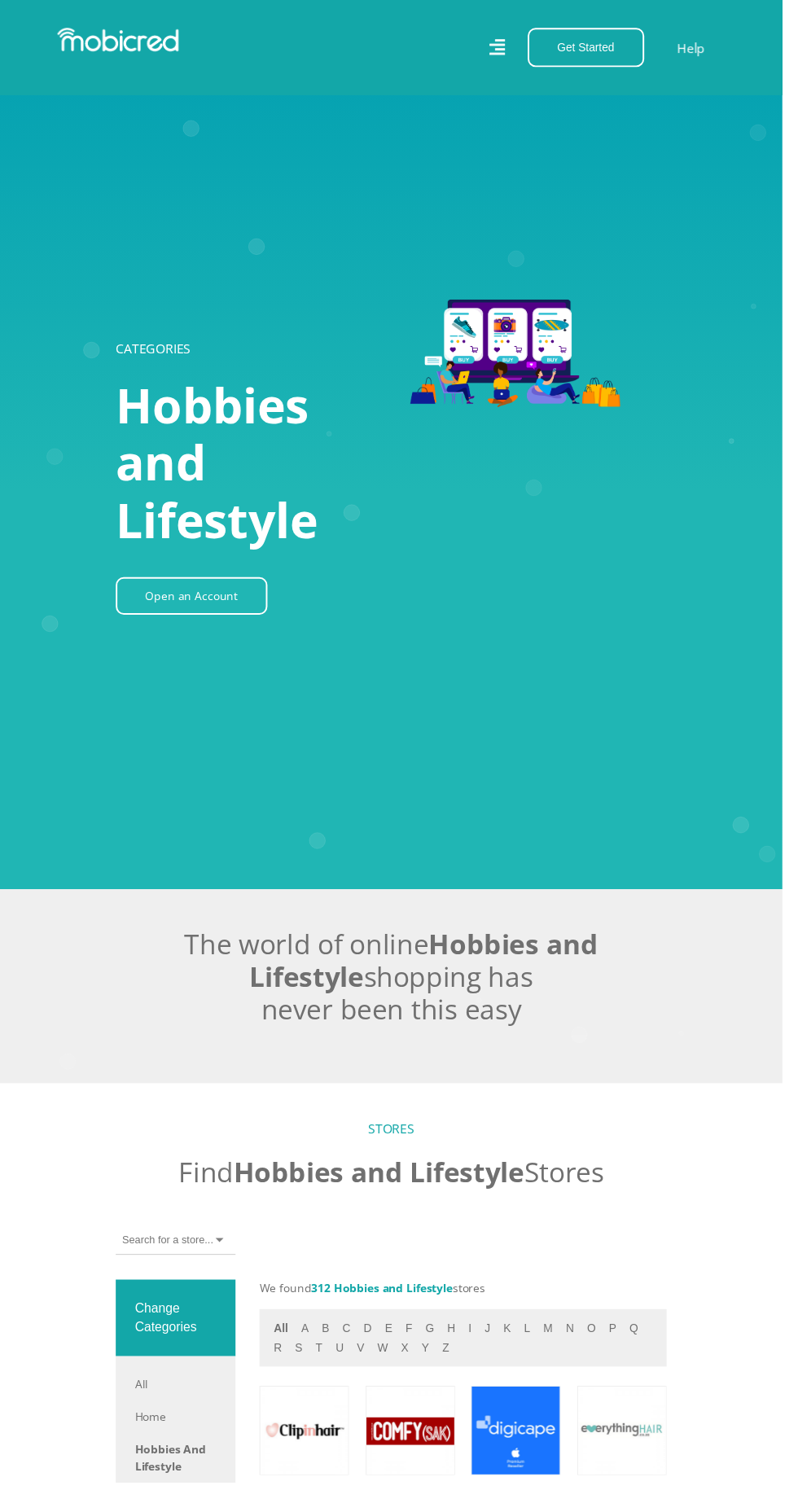
scroll to position [300, 0]
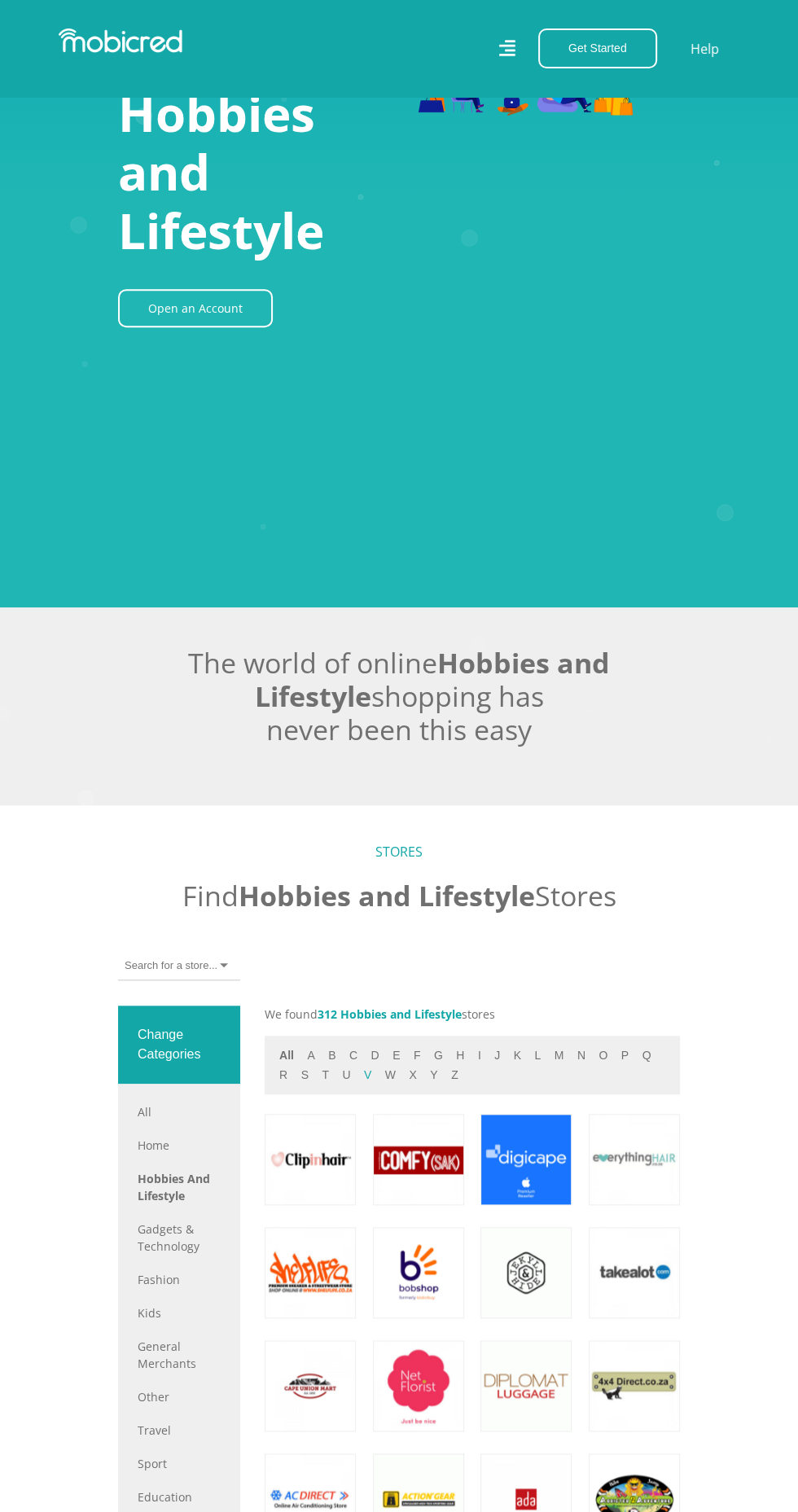
click at [359, 1085] on button "v" at bounding box center [368, 1075] width 17 height 19
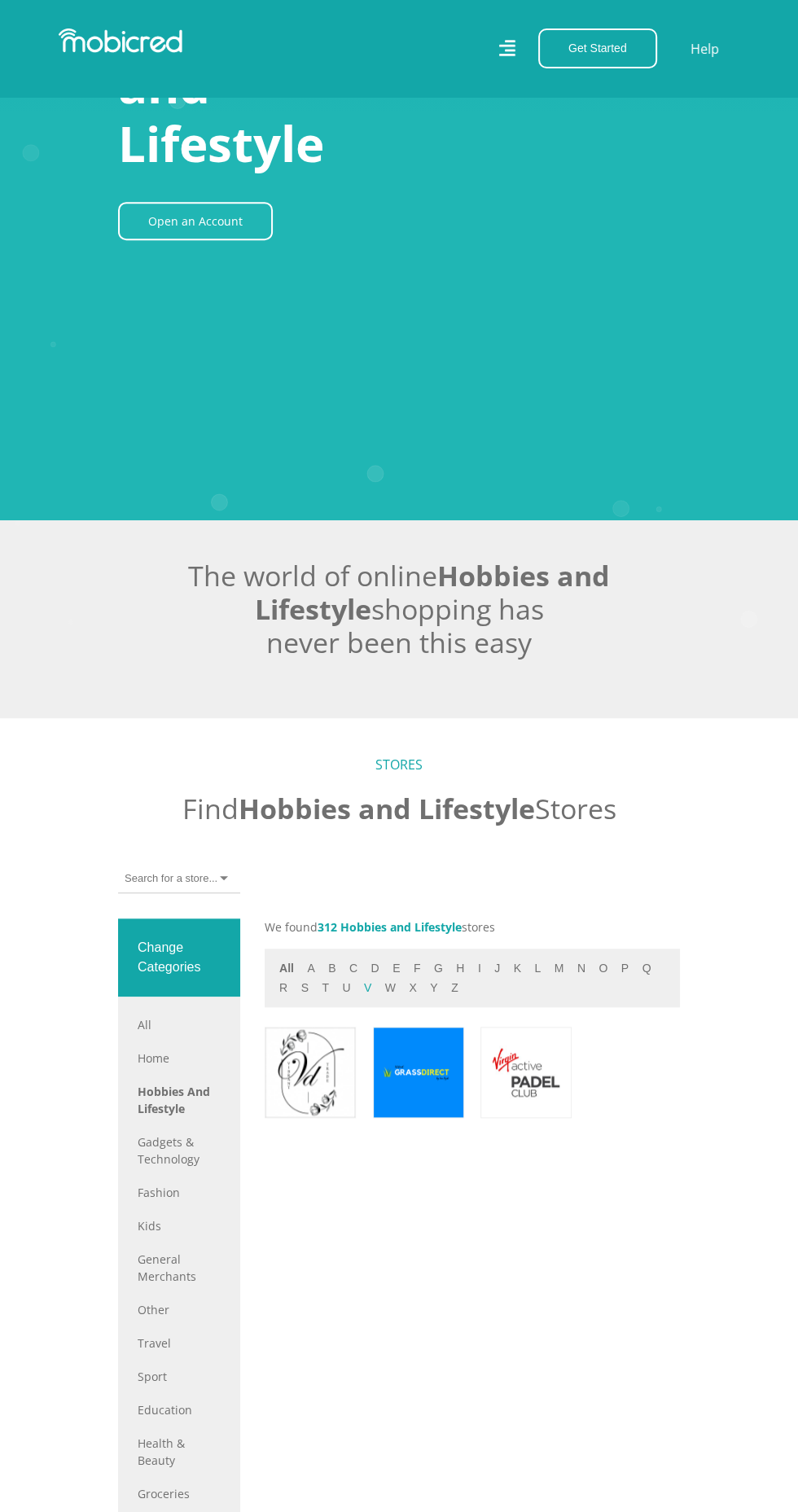
scroll to position [399, 0]
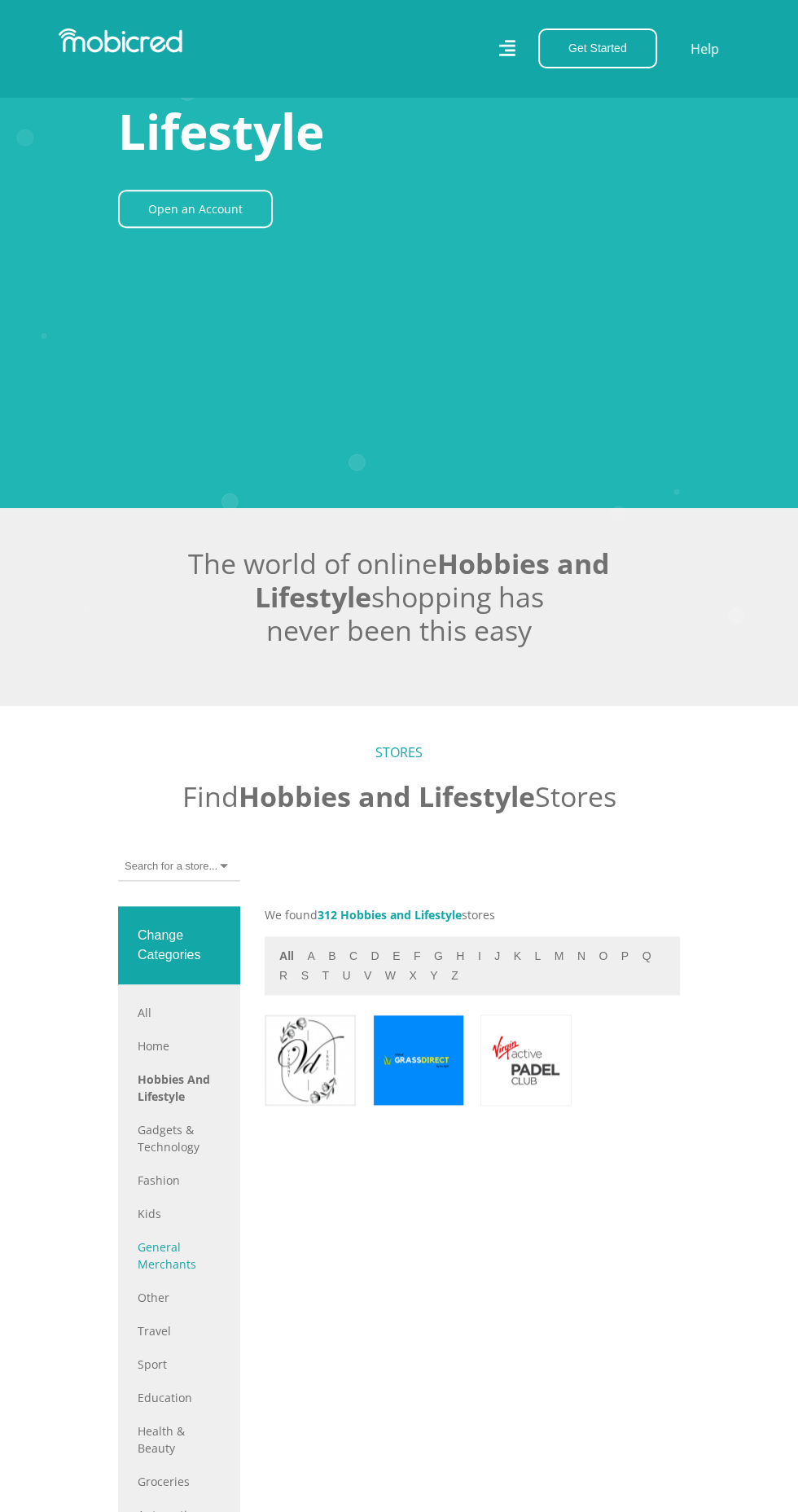
click at [192, 1272] on link "General Merchants" at bounding box center [179, 1255] width 83 height 34
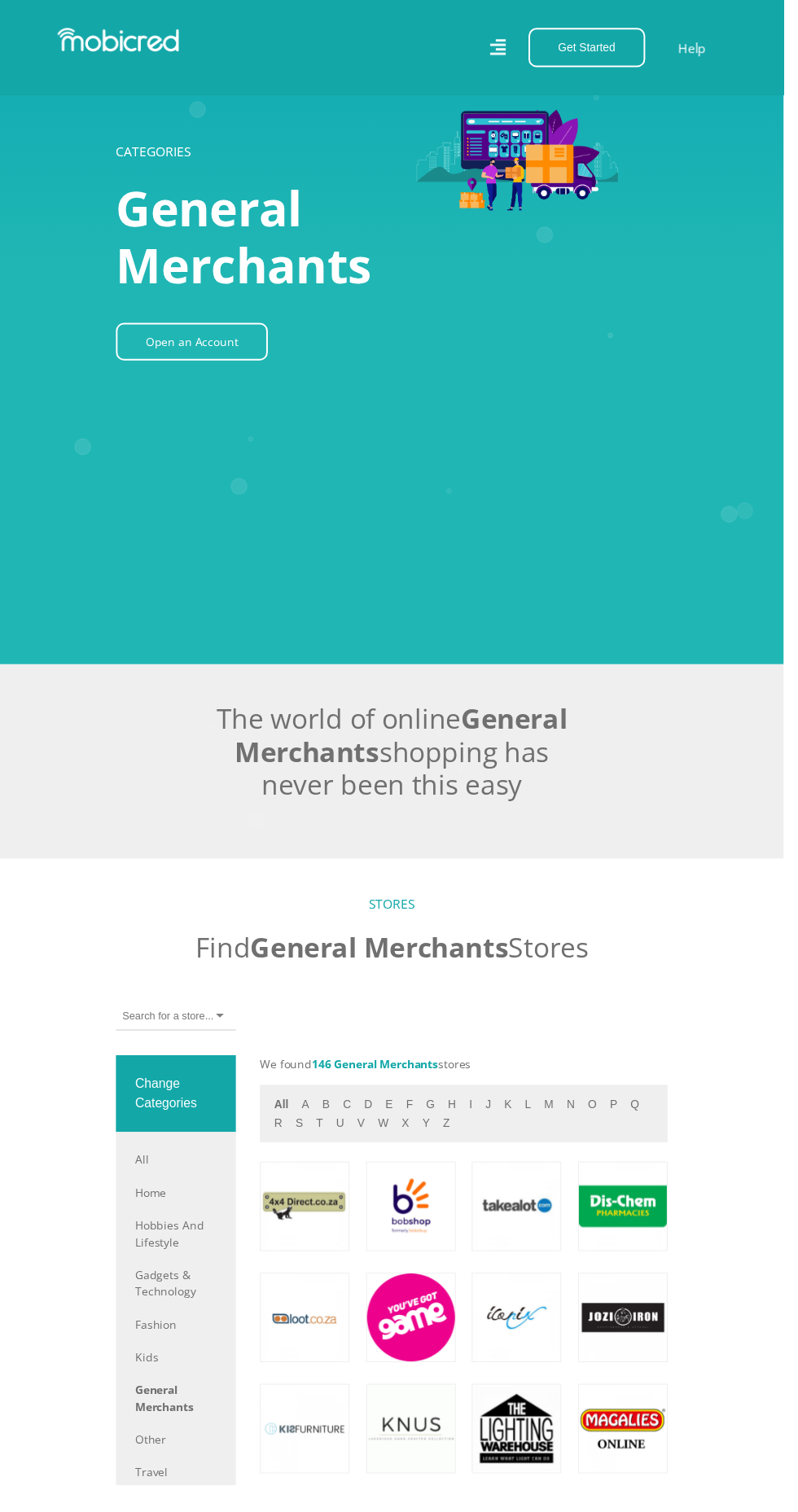
scroll to position [665, 0]
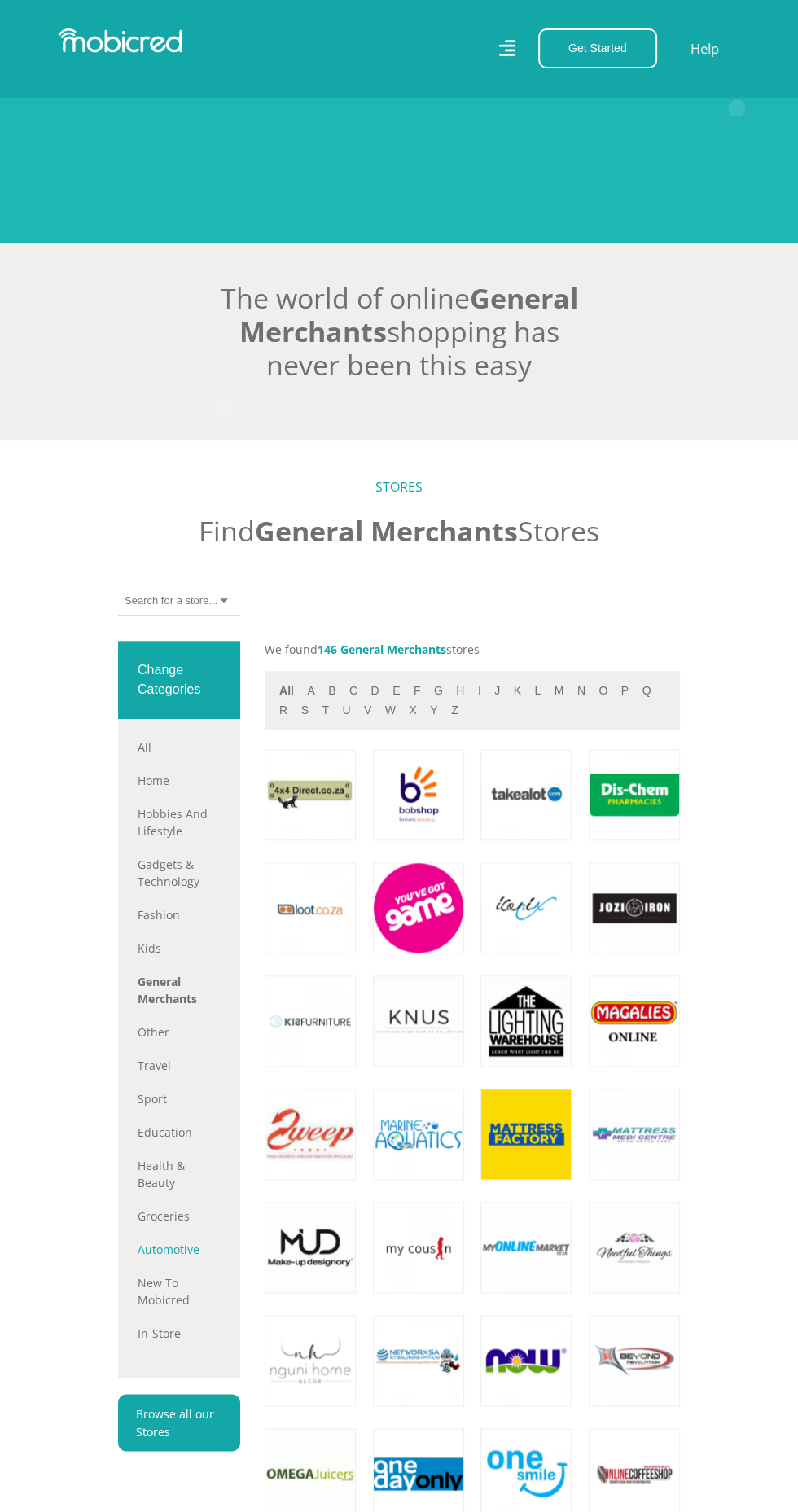
click at [188, 1258] on link "Automotive" at bounding box center [179, 1249] width 83 height 17
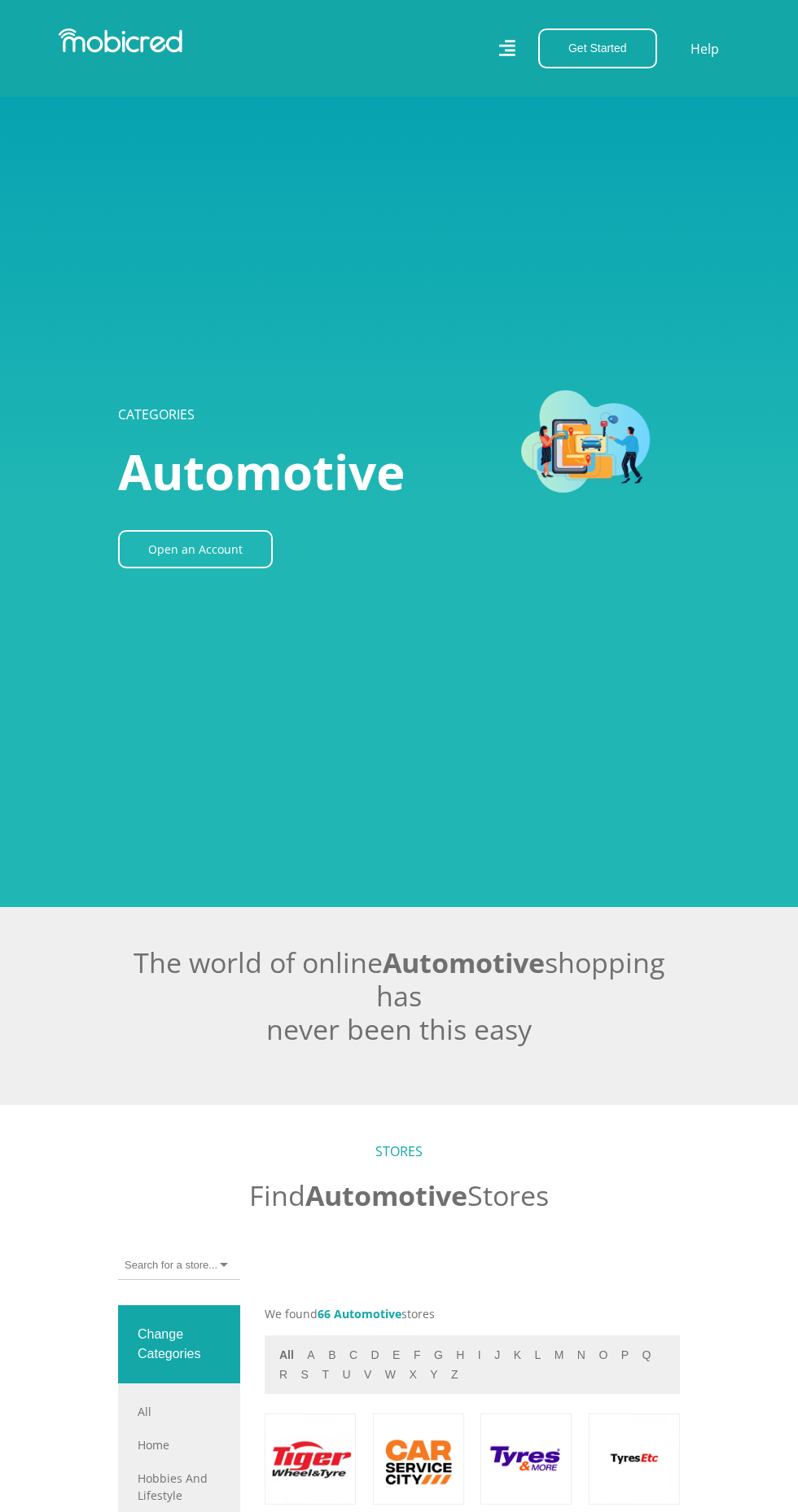
scroll to position [867, 0]
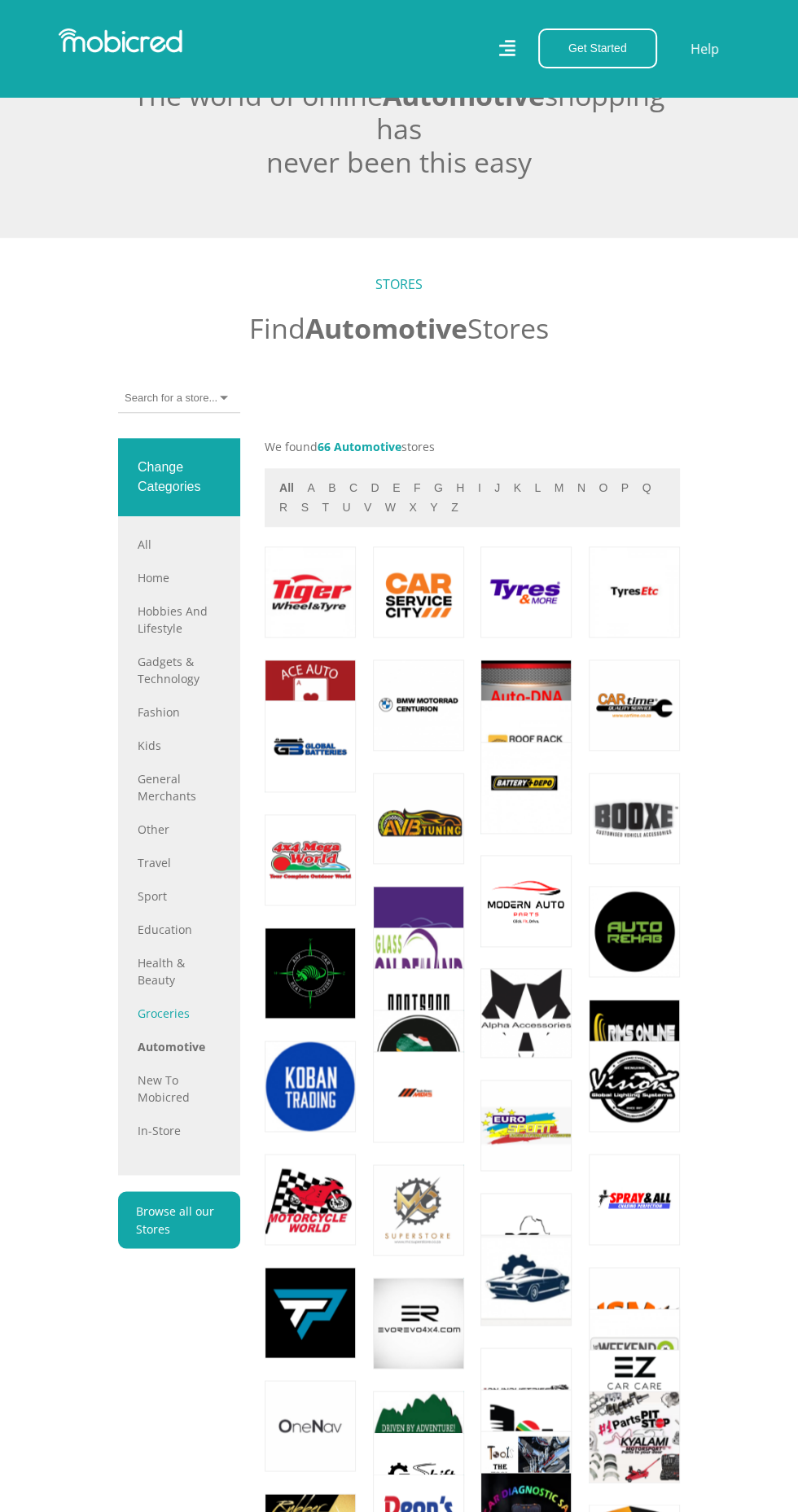
click at [176, 1022] on link "Groceries" at bounding box center [179, 1013] width 83 height 17
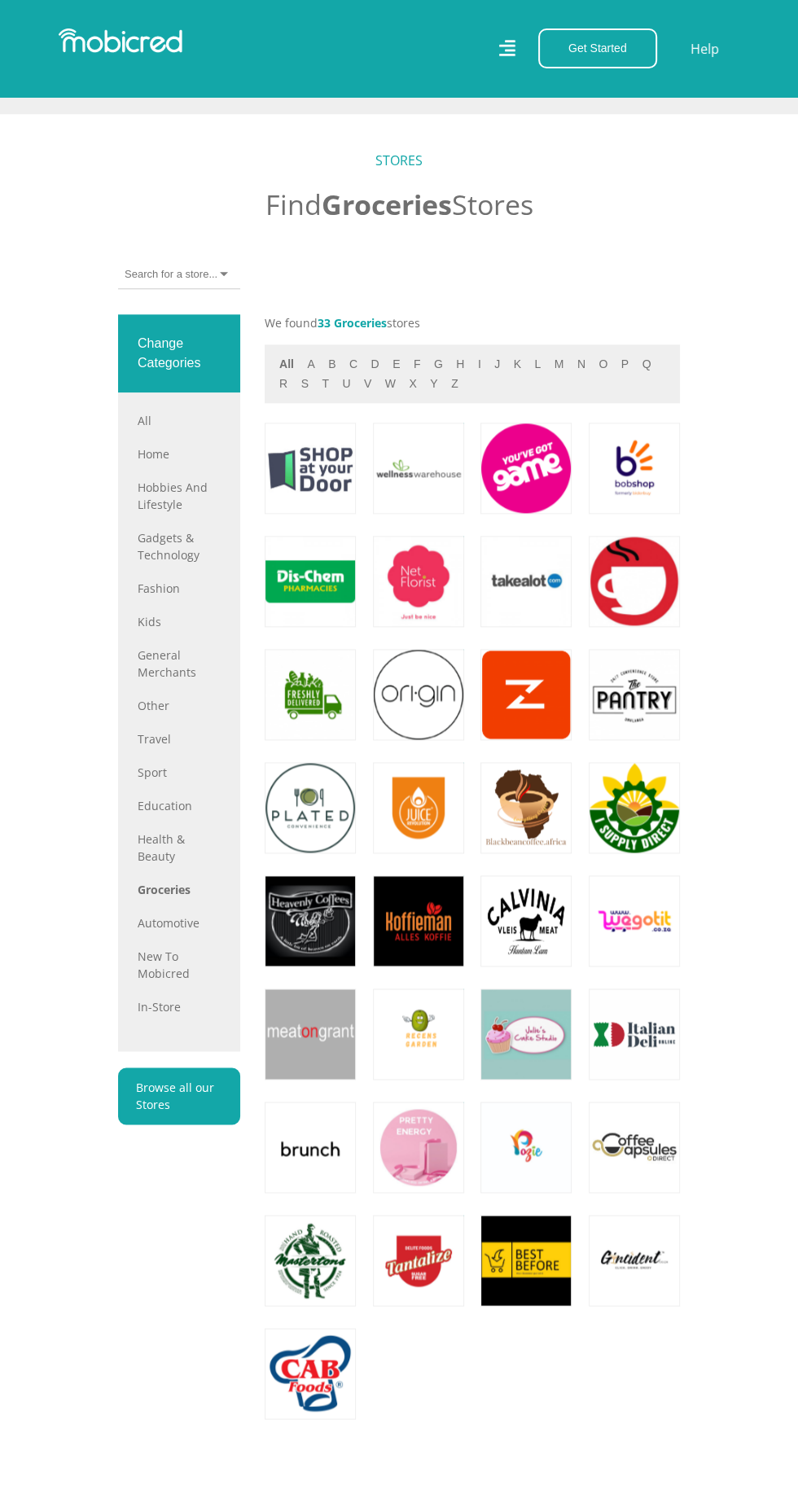
scroll to position [957, 0]
click at [552, 522] on link at bounding box center [526, 468] width 108 height 108
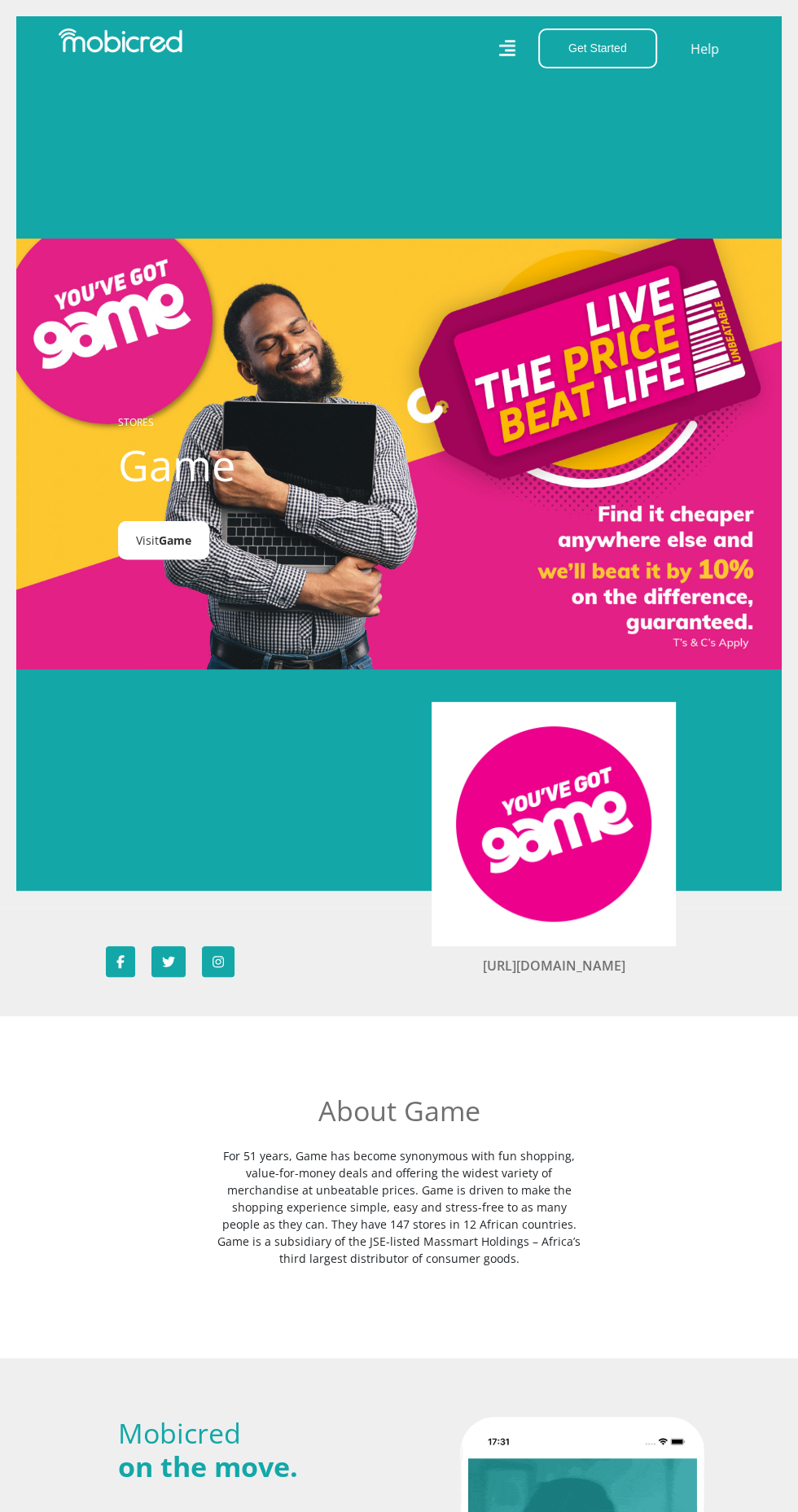
click at [189, 547] on span "Game" at bounding box center [174, 540] width 33 height 16
